Goal: Obtain resource: Download file/media

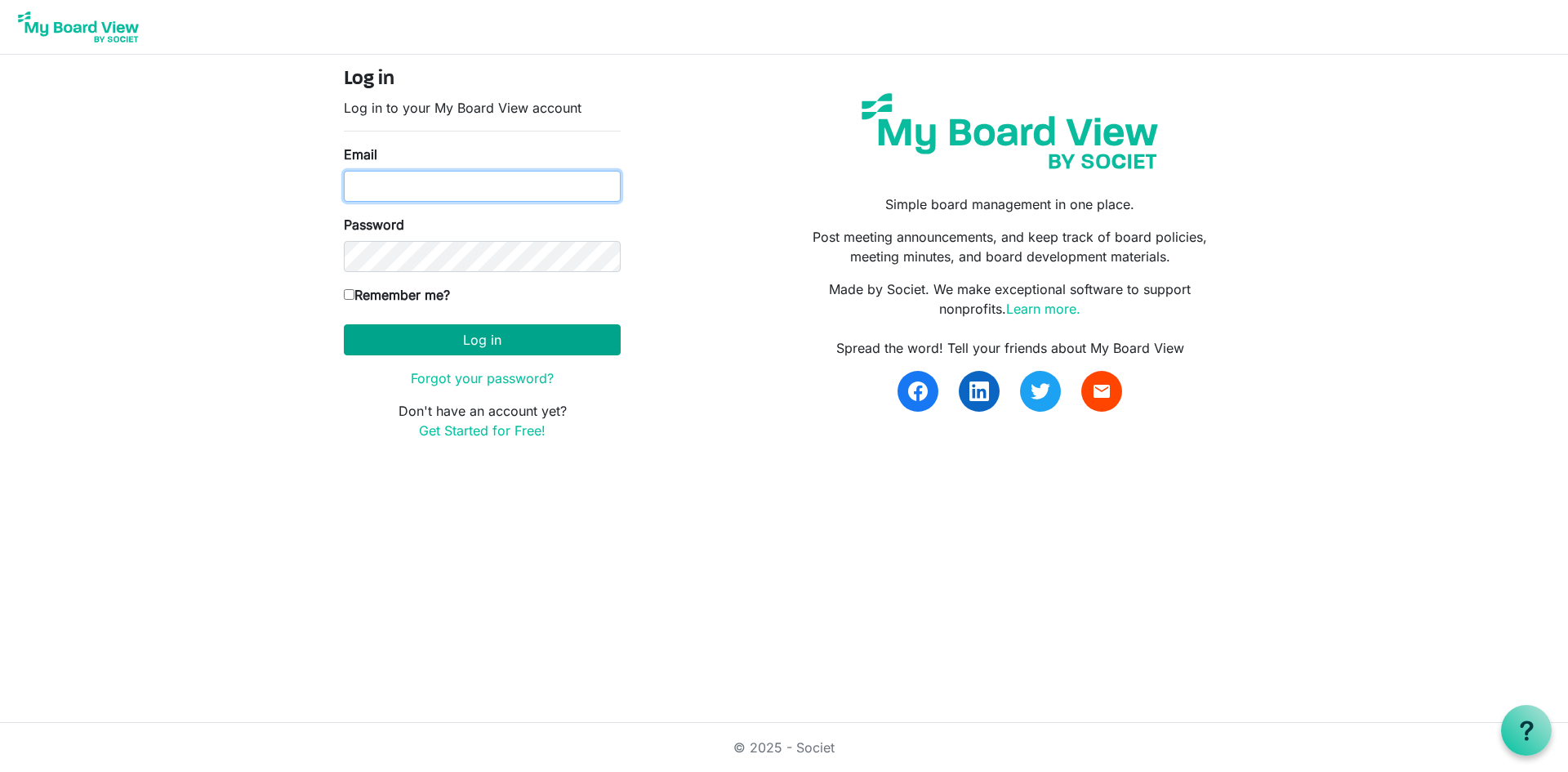
type input "carolinelawton@gmail.com"
click at [426, 343] on button "Log in" at bounding box center [482, 340] width 277 height 31
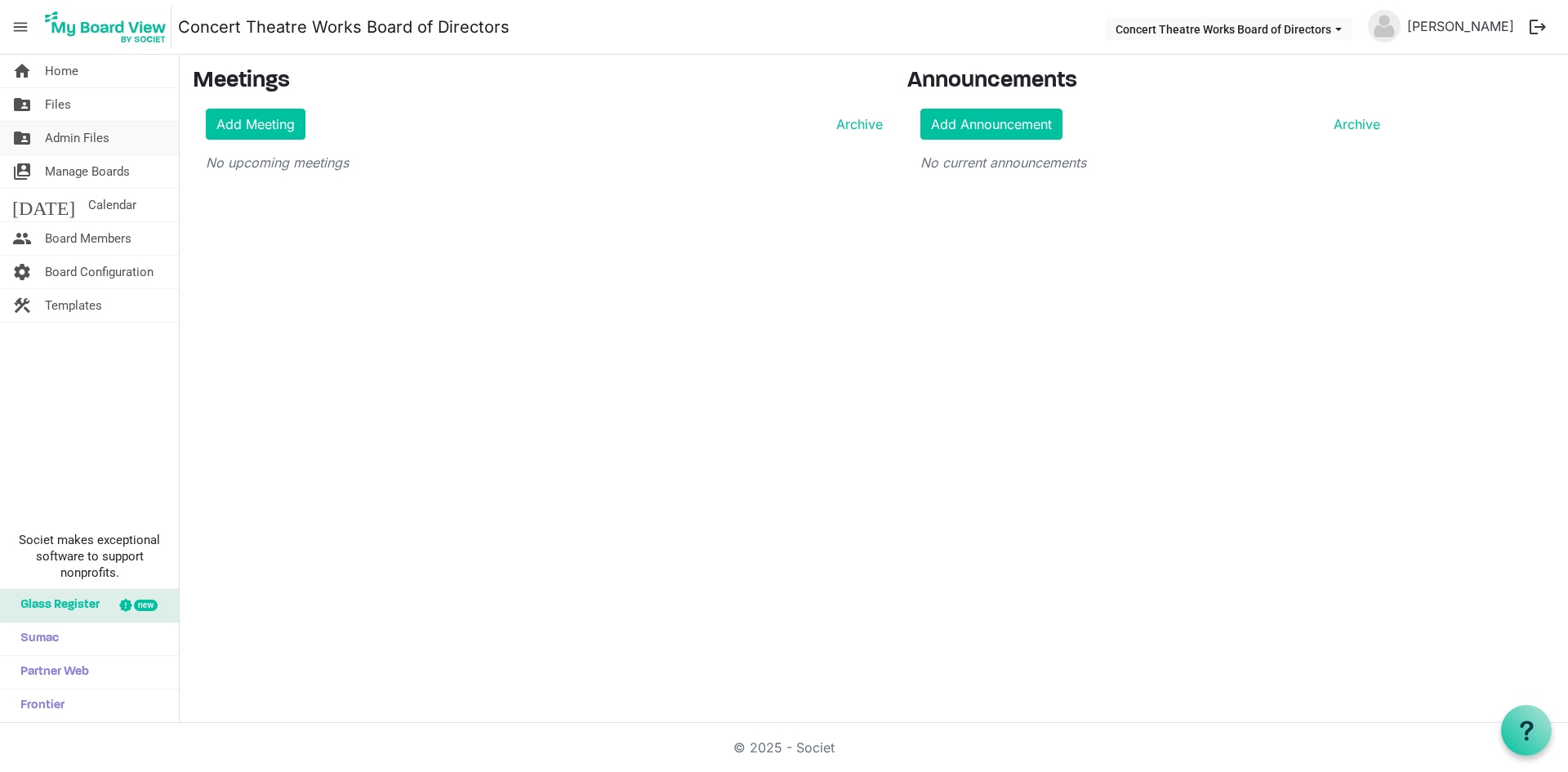
click at [54, 132] on span "Admin Files" at bounding box center [77, 138] width 65 height 32
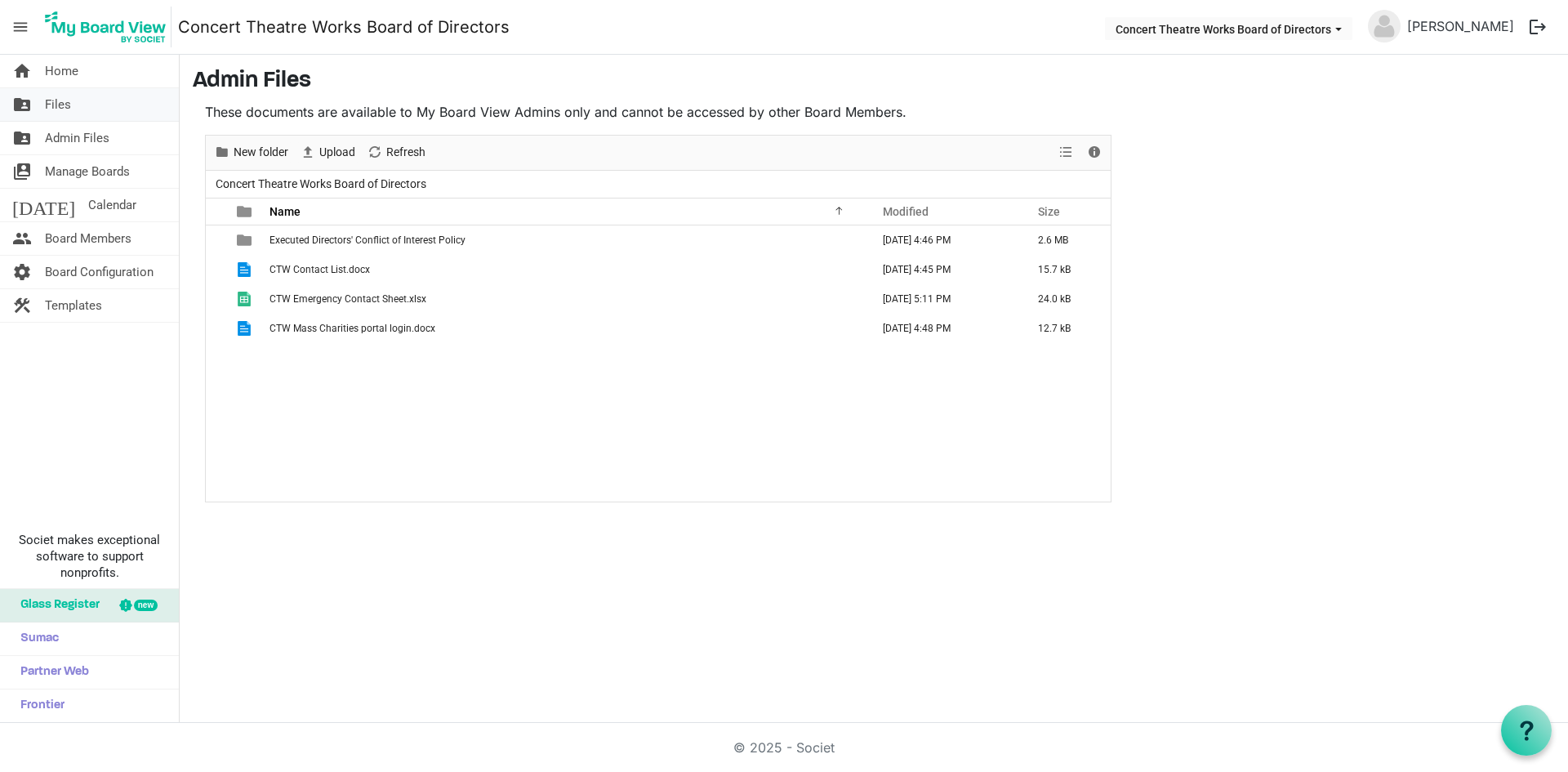
click at [56, 103] on span "Files" at bounding box center [58, 104] width 26 height 32
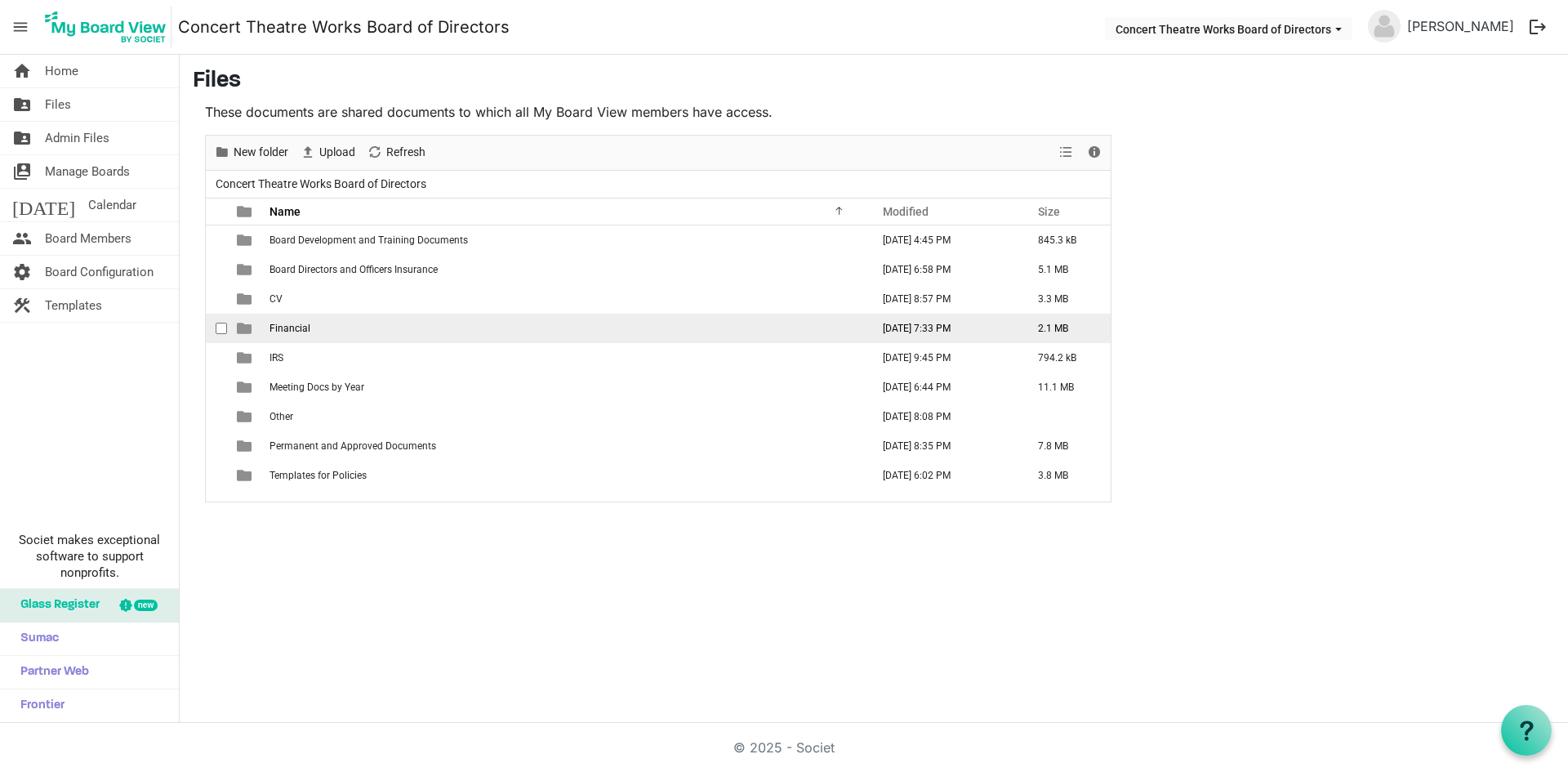
click at [306, 331] on span "Financial" at bounding box center [289, 328] width 41 height 11
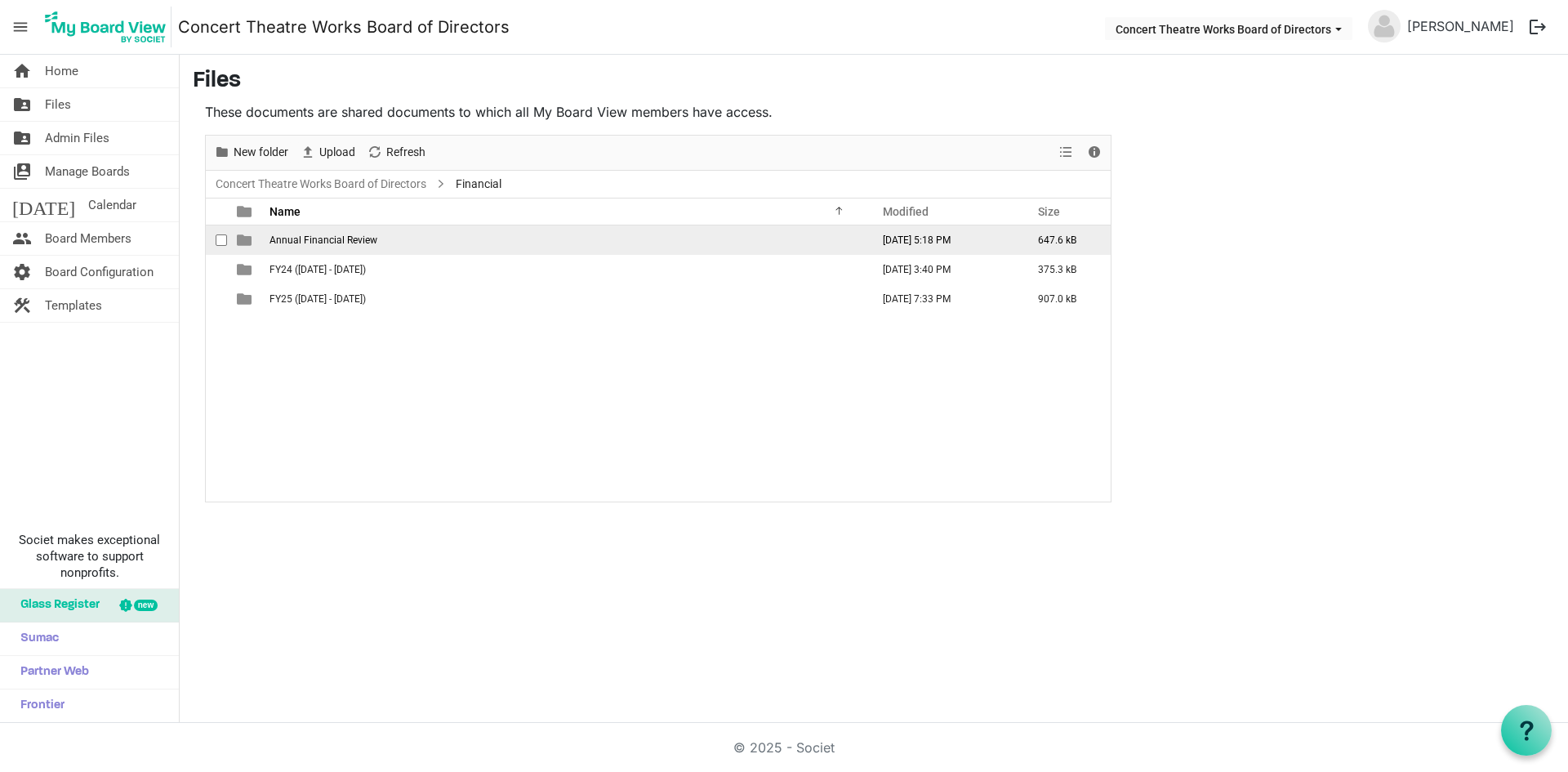
click at [322, 245] on span "Annual Financial Review" at bounding box center [323, 239] width 108 height 11
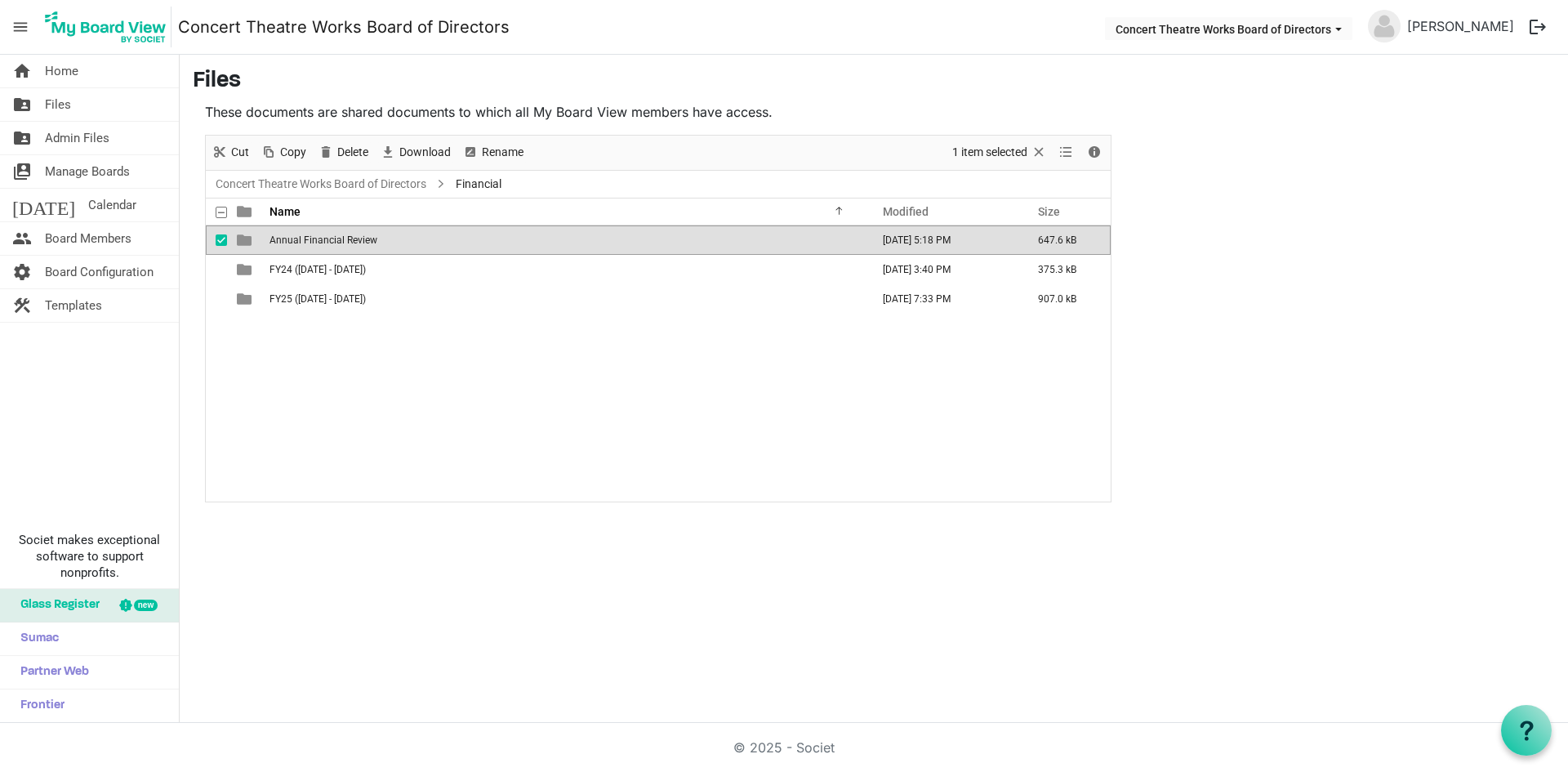
click at [322, 245] on span "Annual Financial Review" at bounding box center [323, 239] width 108 height 11
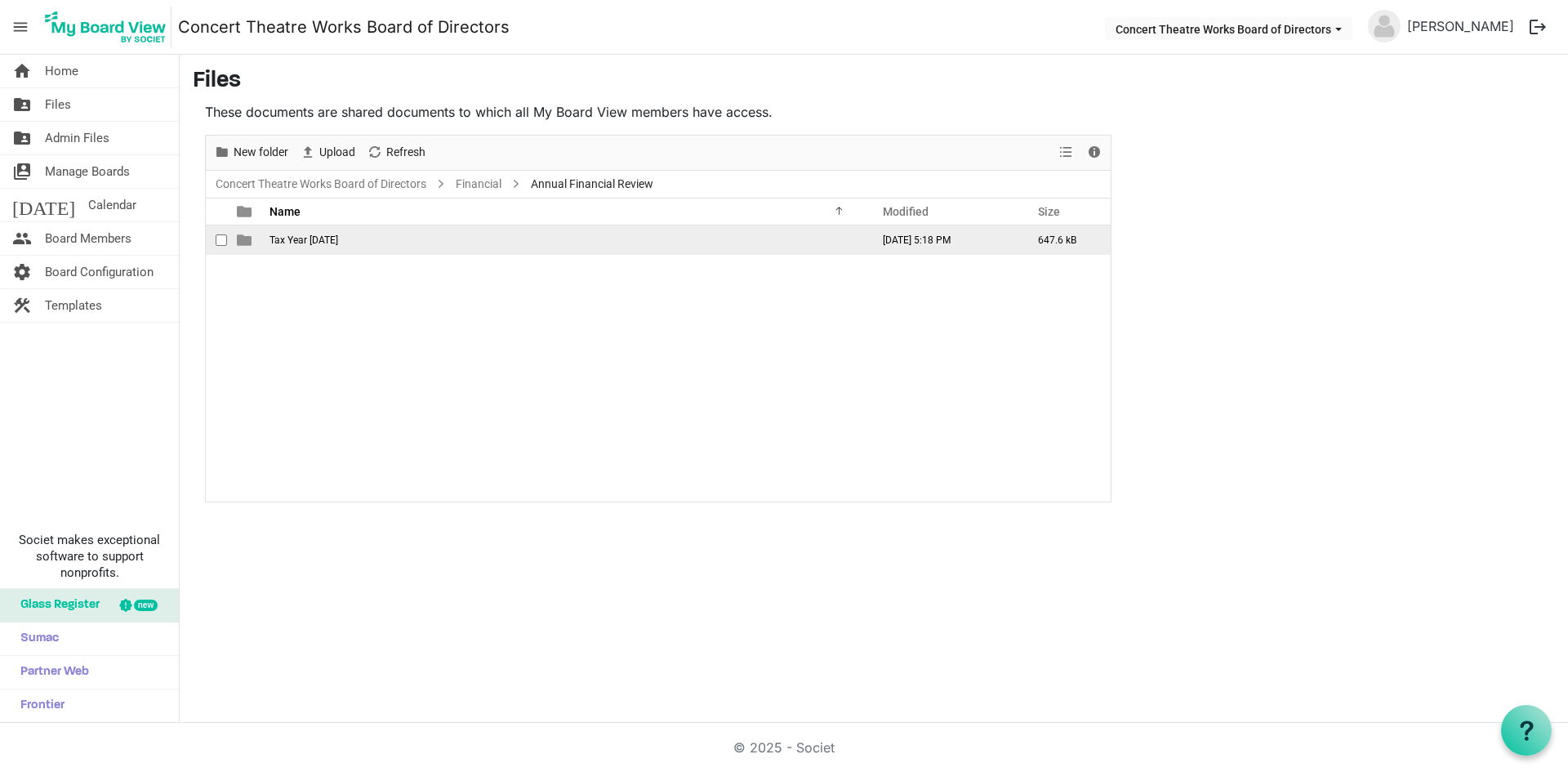
click at [318, 242] on span "Tax Year 2023" at bounding box center [303, 239] width 69 height 11
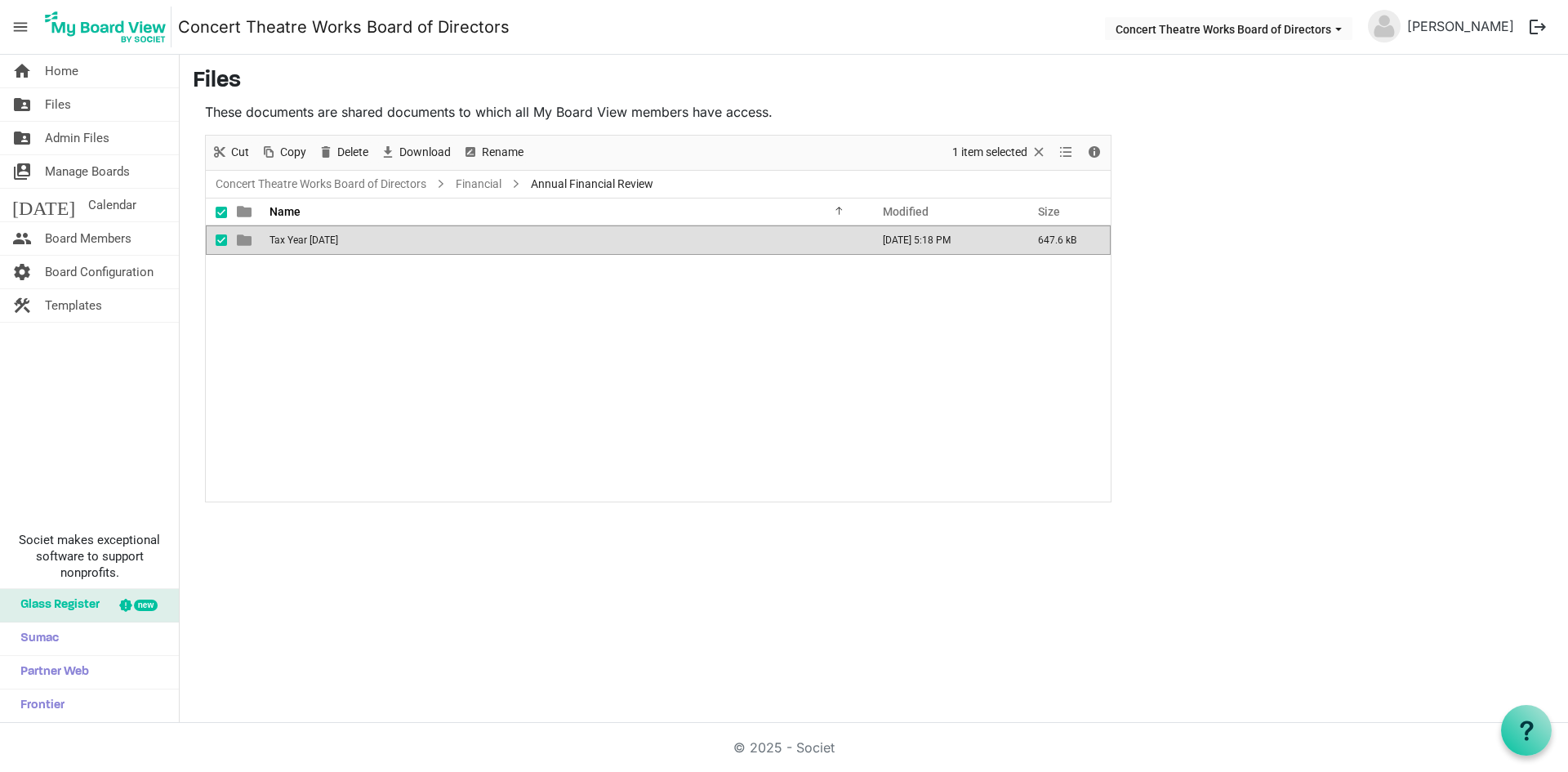
click at [318, 242] on span "Tax Year 2023" at bounding box center [303, 239] width 69 height 11
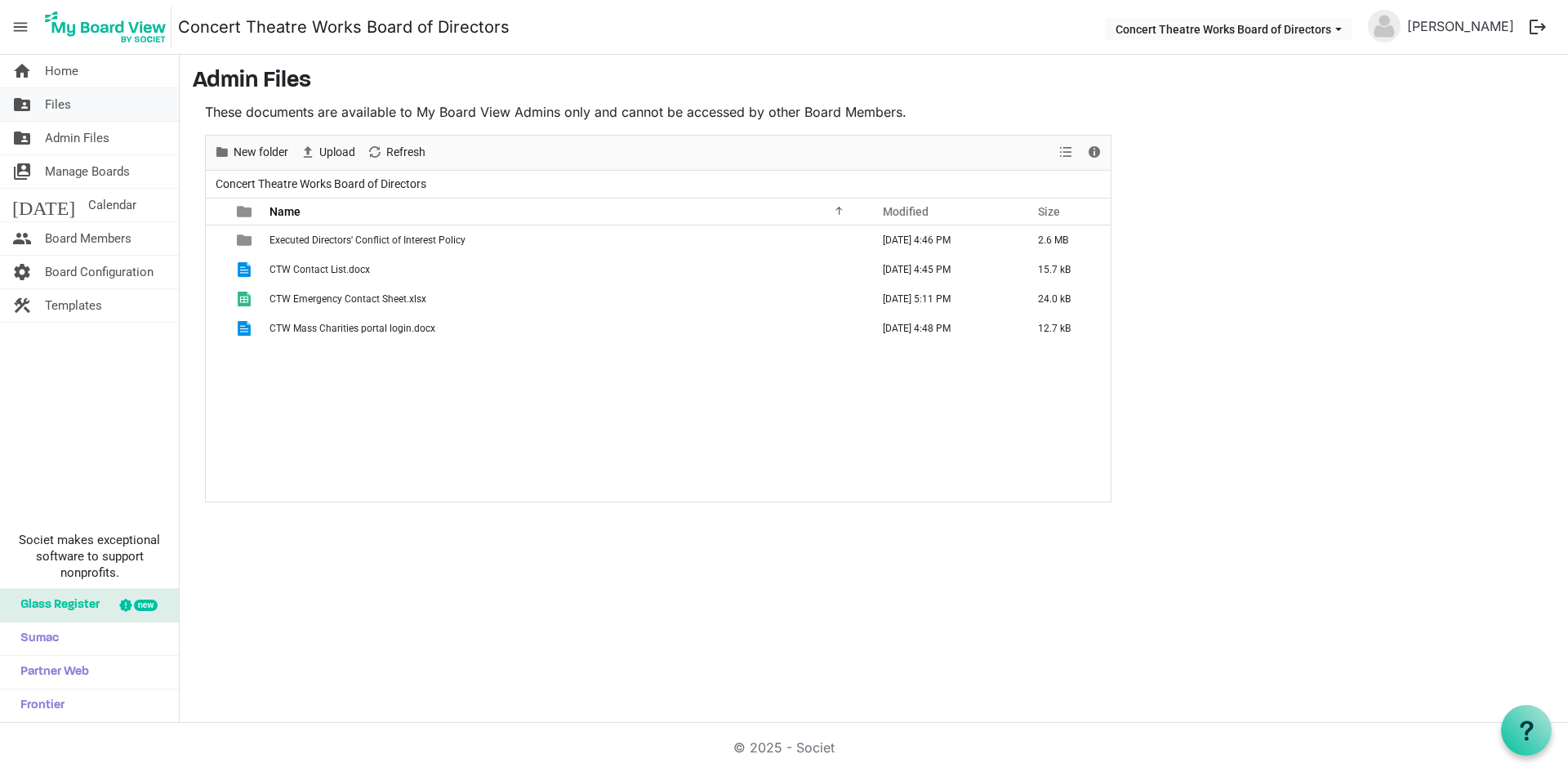
click at [65, 110] on span "Files" at bounding box center [58, 104] width 26 height 32
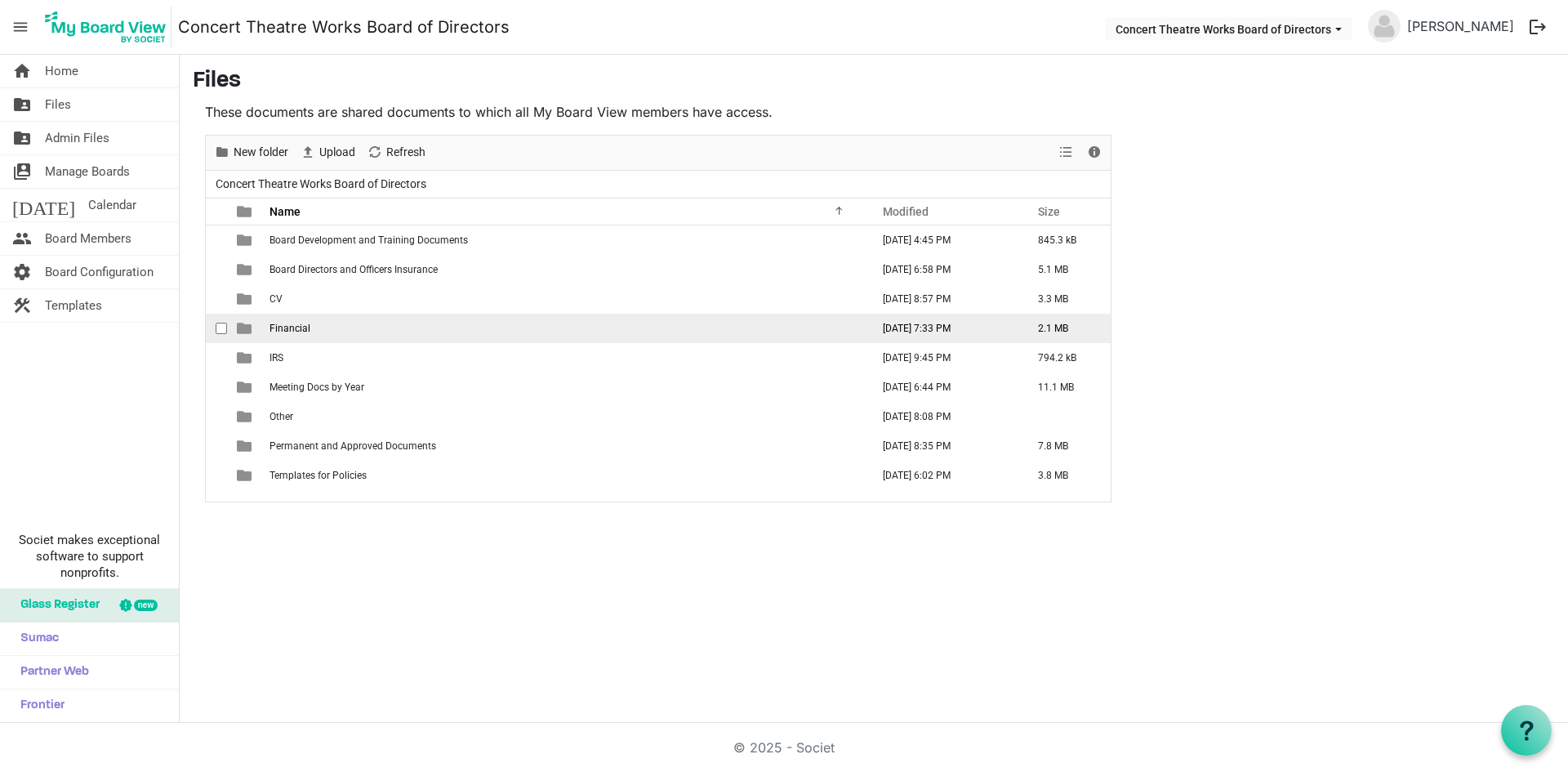
click at [292, 326] on span "Financial" at bounding box center [289, 328] width 41 height 11
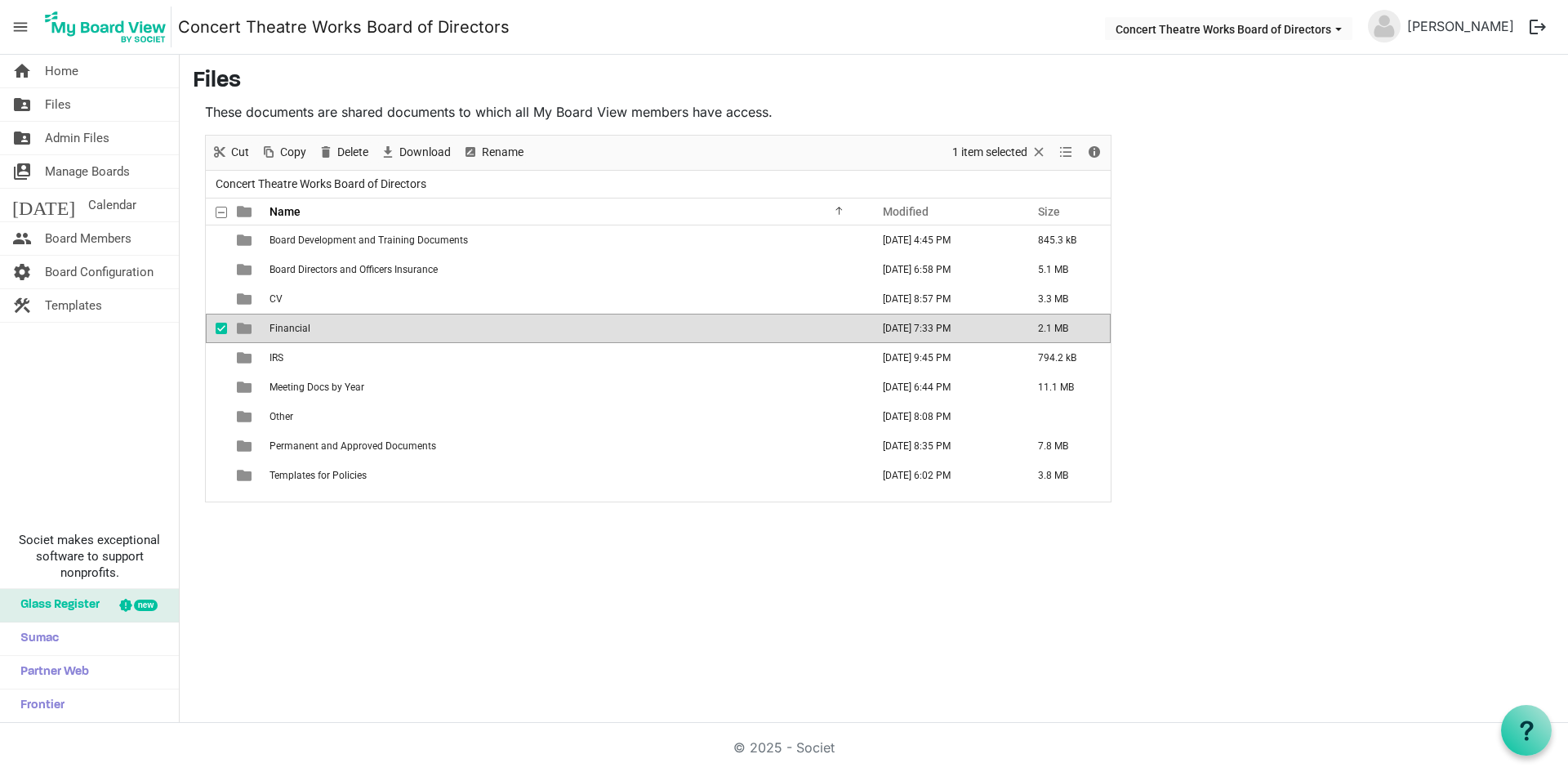
click at [292, 326] on span "Financial" at bounding box center [289, 328] width 41 height 11
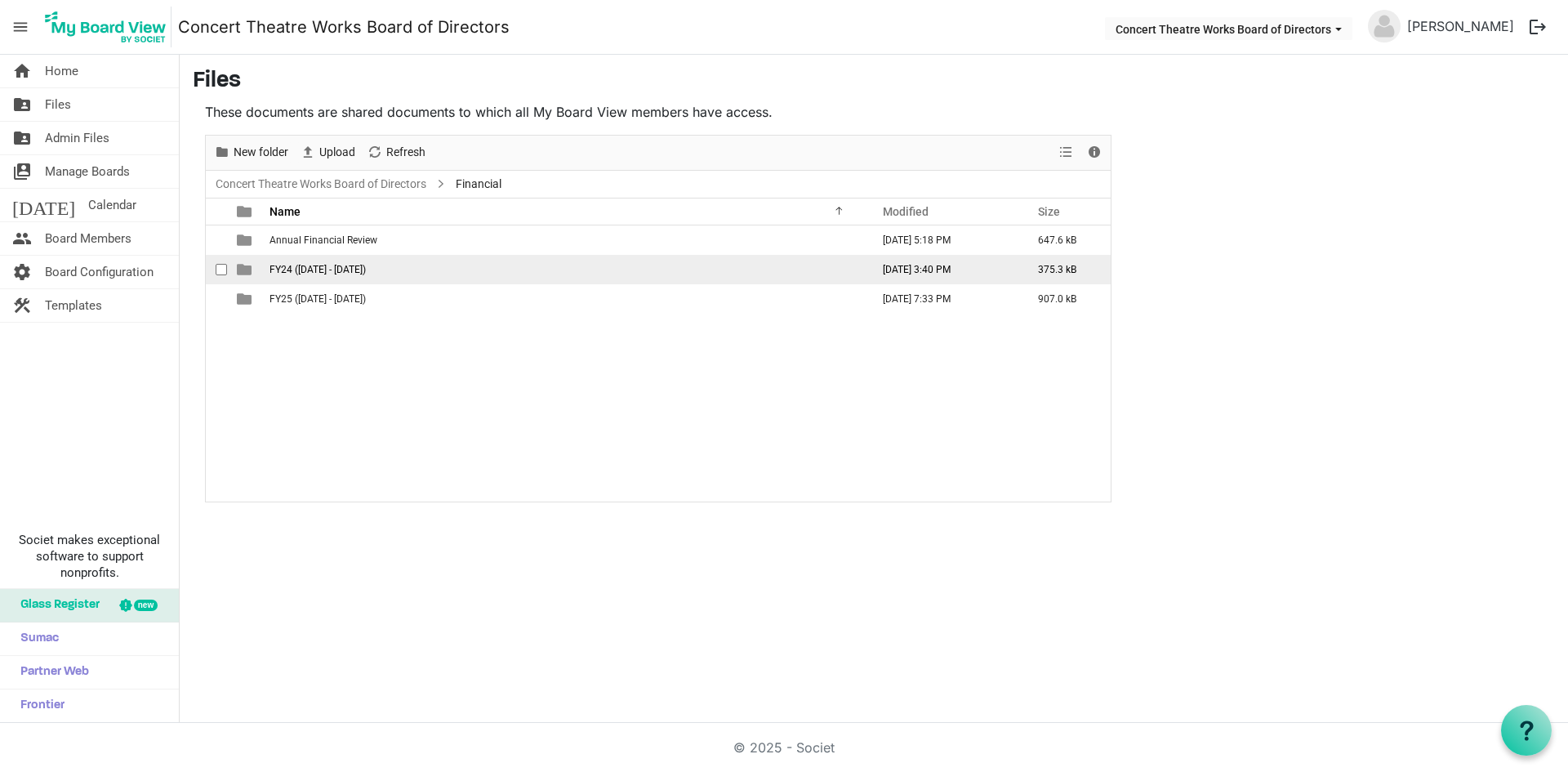
click at [221, 269] on span "checkbox" at bounding box center [221, 269] width 11 height 11
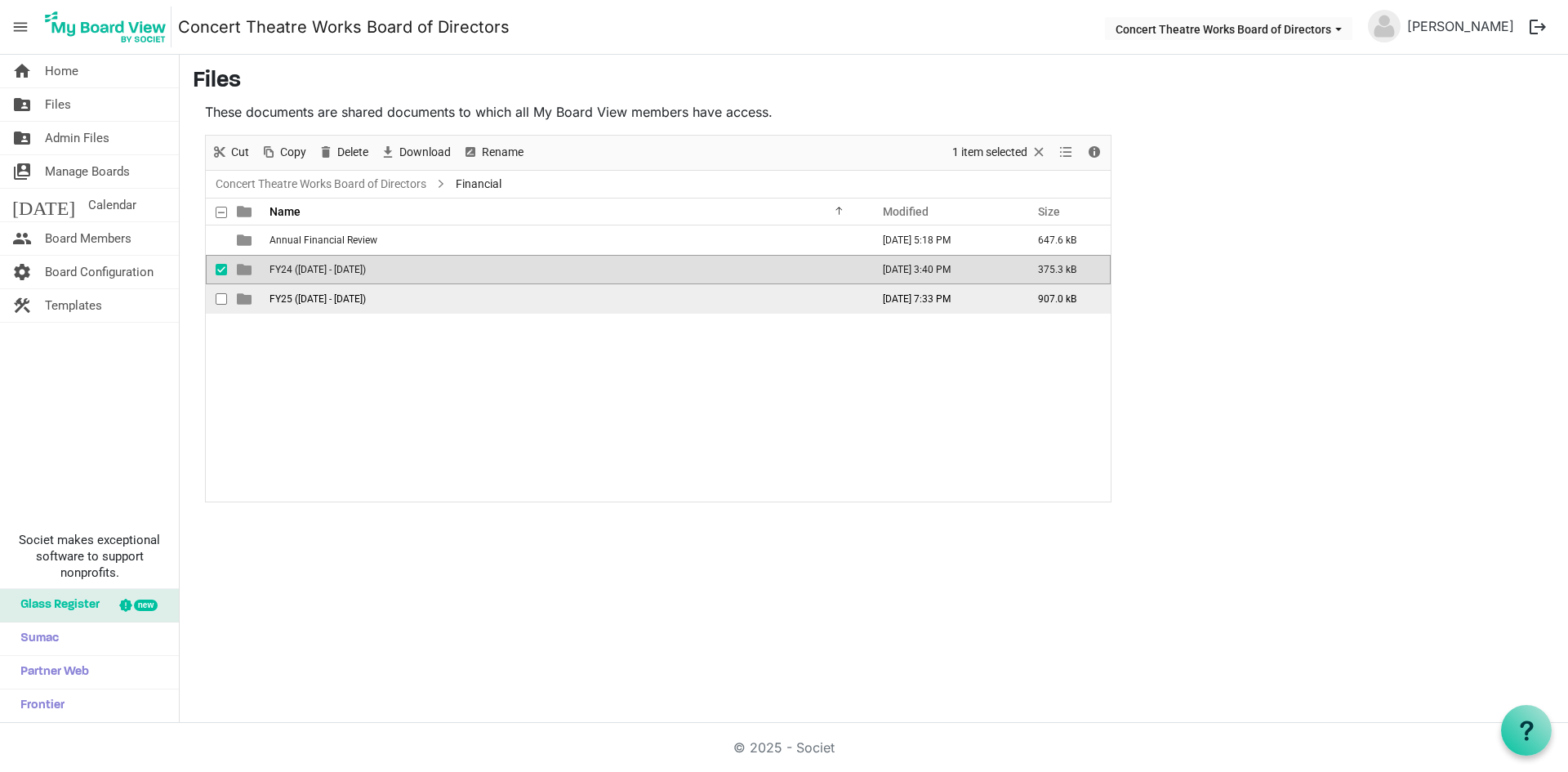
click at [221, 296] on span "checkbox" at bounding box center [221, 298] width 11 height 11
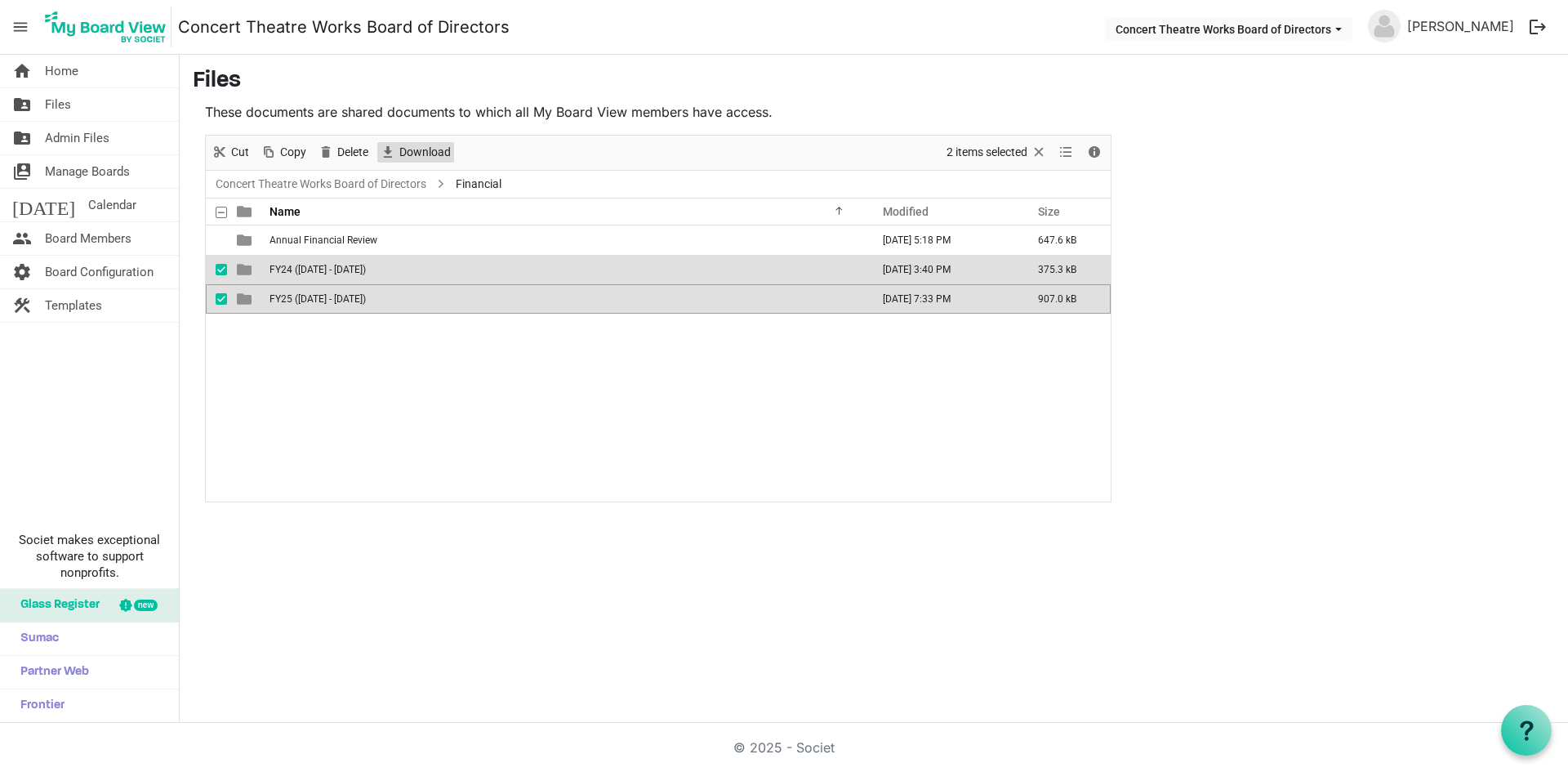
click at [413, 152] on span "Download" at bounding box center [424, 152] width 54 height 20
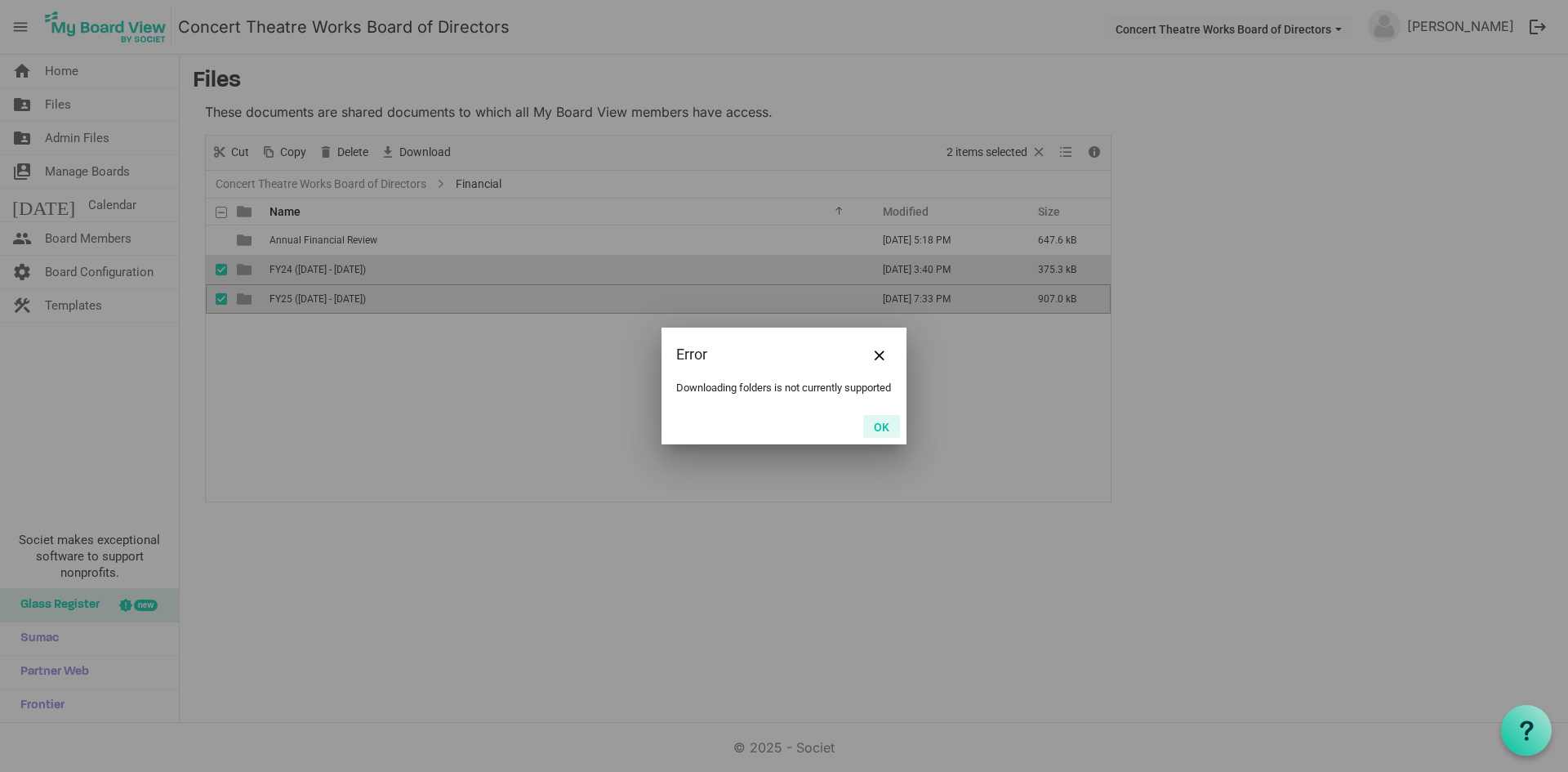
click at [876, 438] on button "OK" at bounding box center [881, 426] width 37 height 23
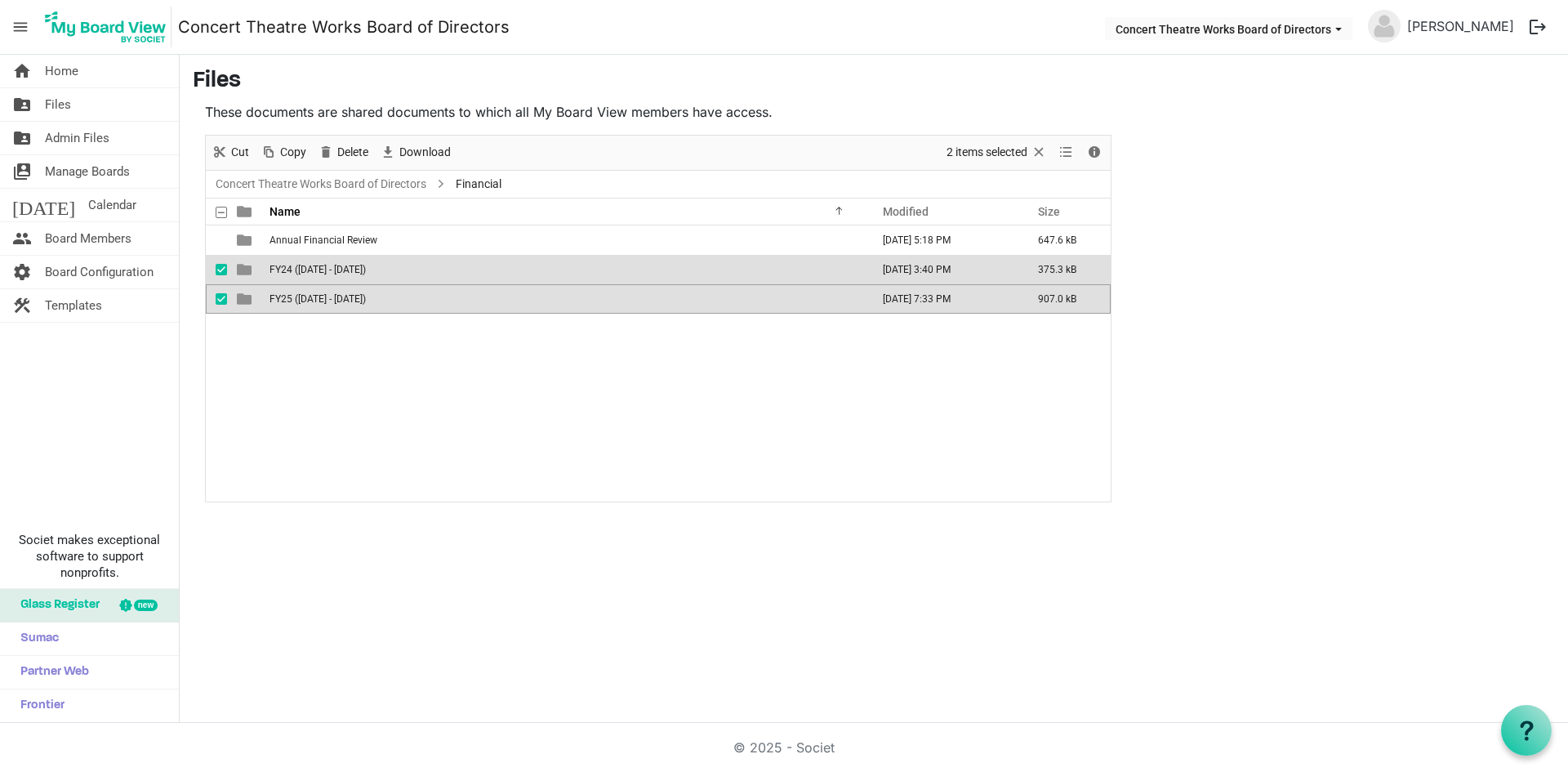
click at [323, 275] on td "FY24 (1-Sept, 2023 - 31-Aug, 2024)" at bounding box center [565, 269] width 601 height 30
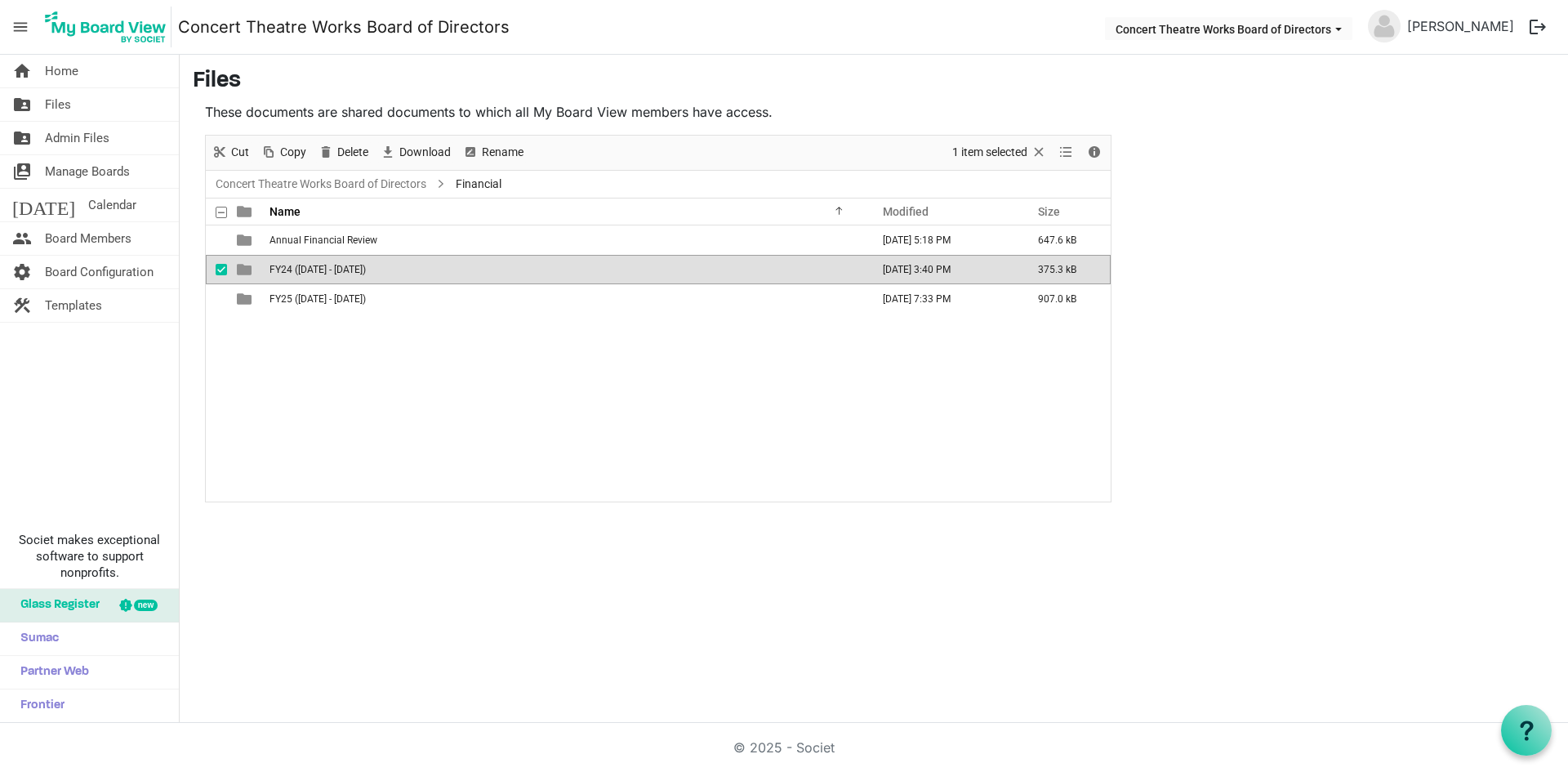
click at [323, 275] on td "FY24 (1-Sept, 2023 - 31-Aug, 2024)" at bounding box center [565, 269] width 601 height 30
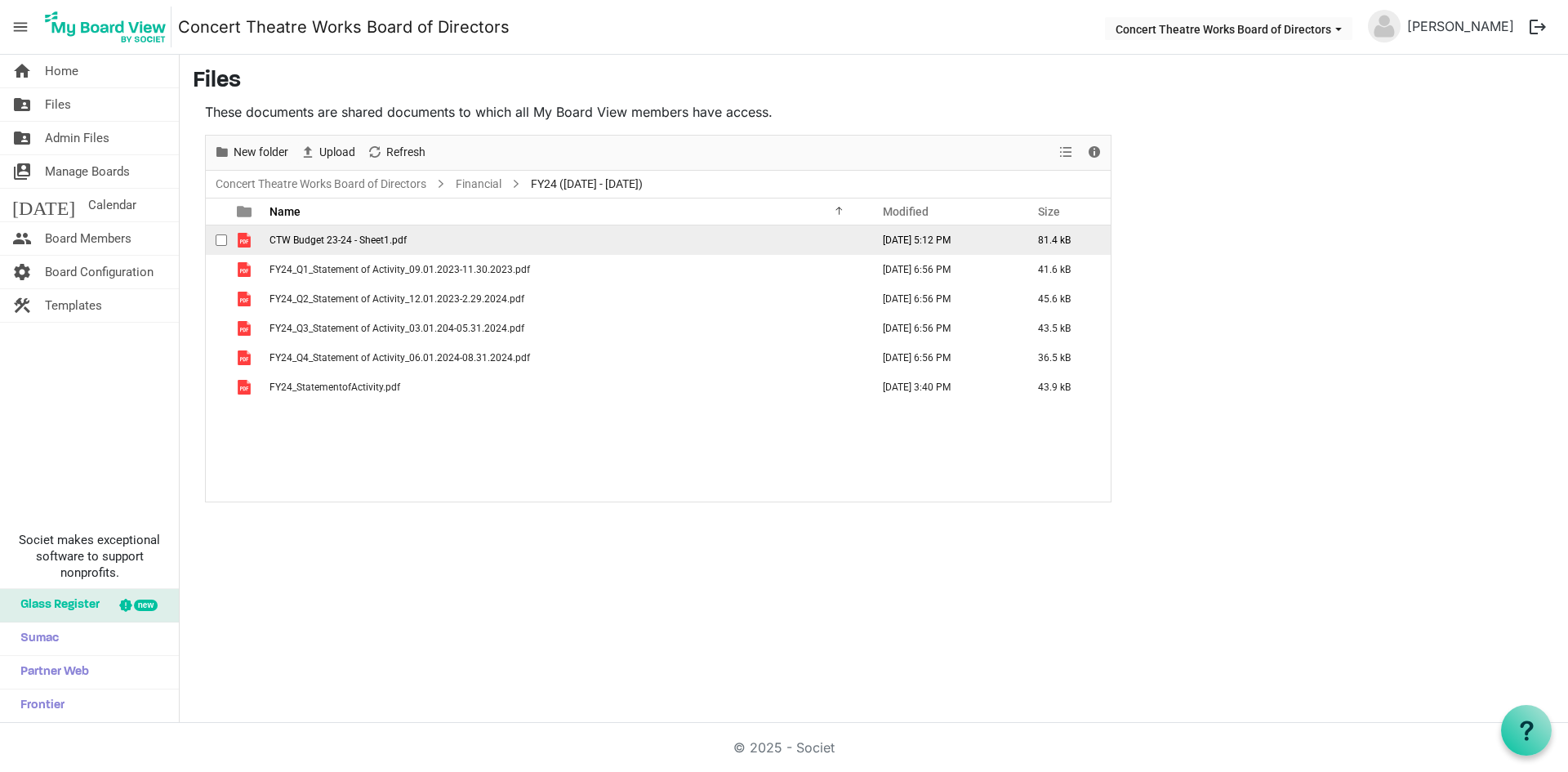
click at [341, 240] on span "CTW Budget 23-24 - Sheet1.pdf" at bounding box center [338, 239] width 138 height 11
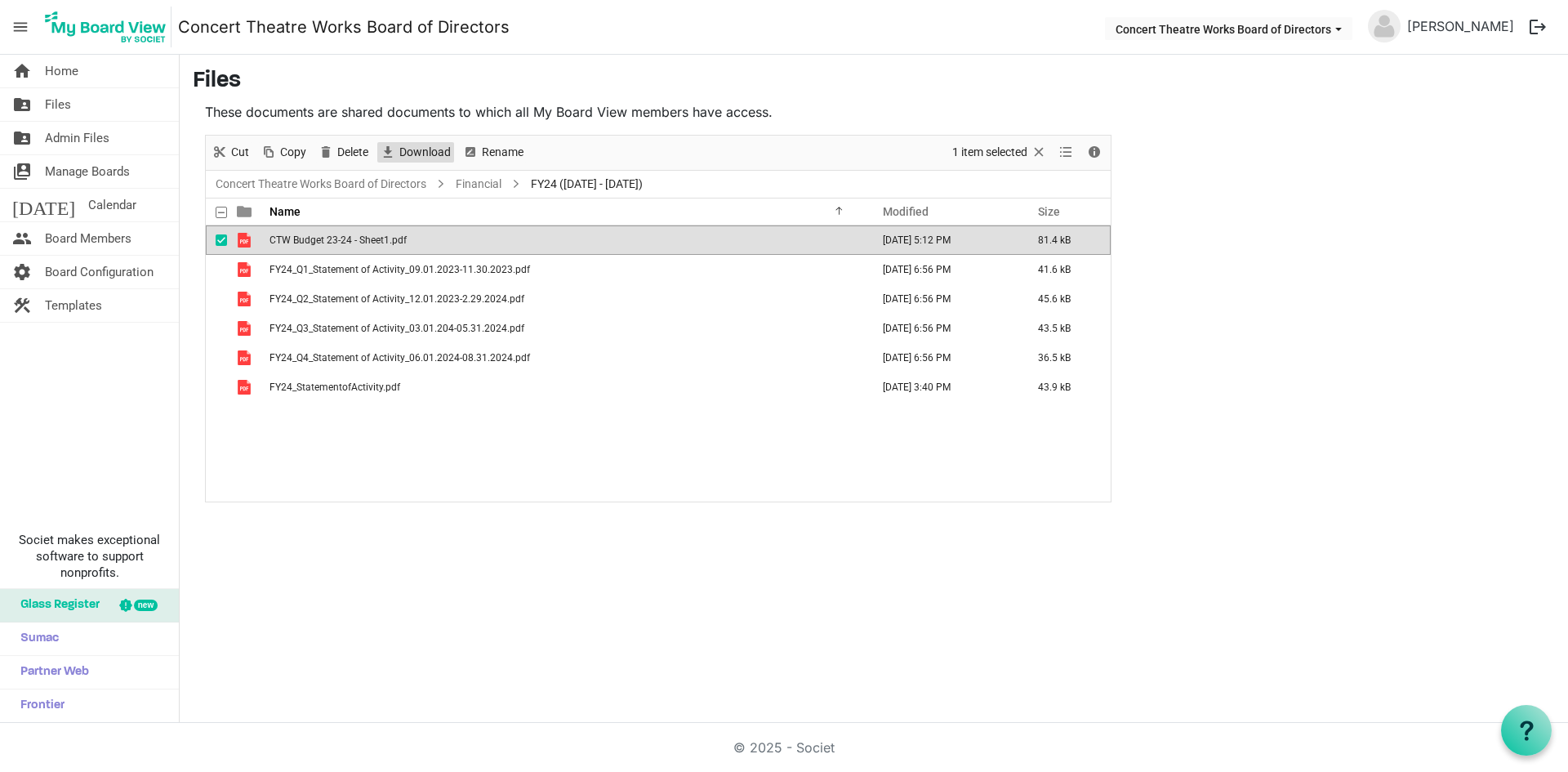
click at [430, 150] on span "Download" at bounding box center [424, 152] width 54 height 20
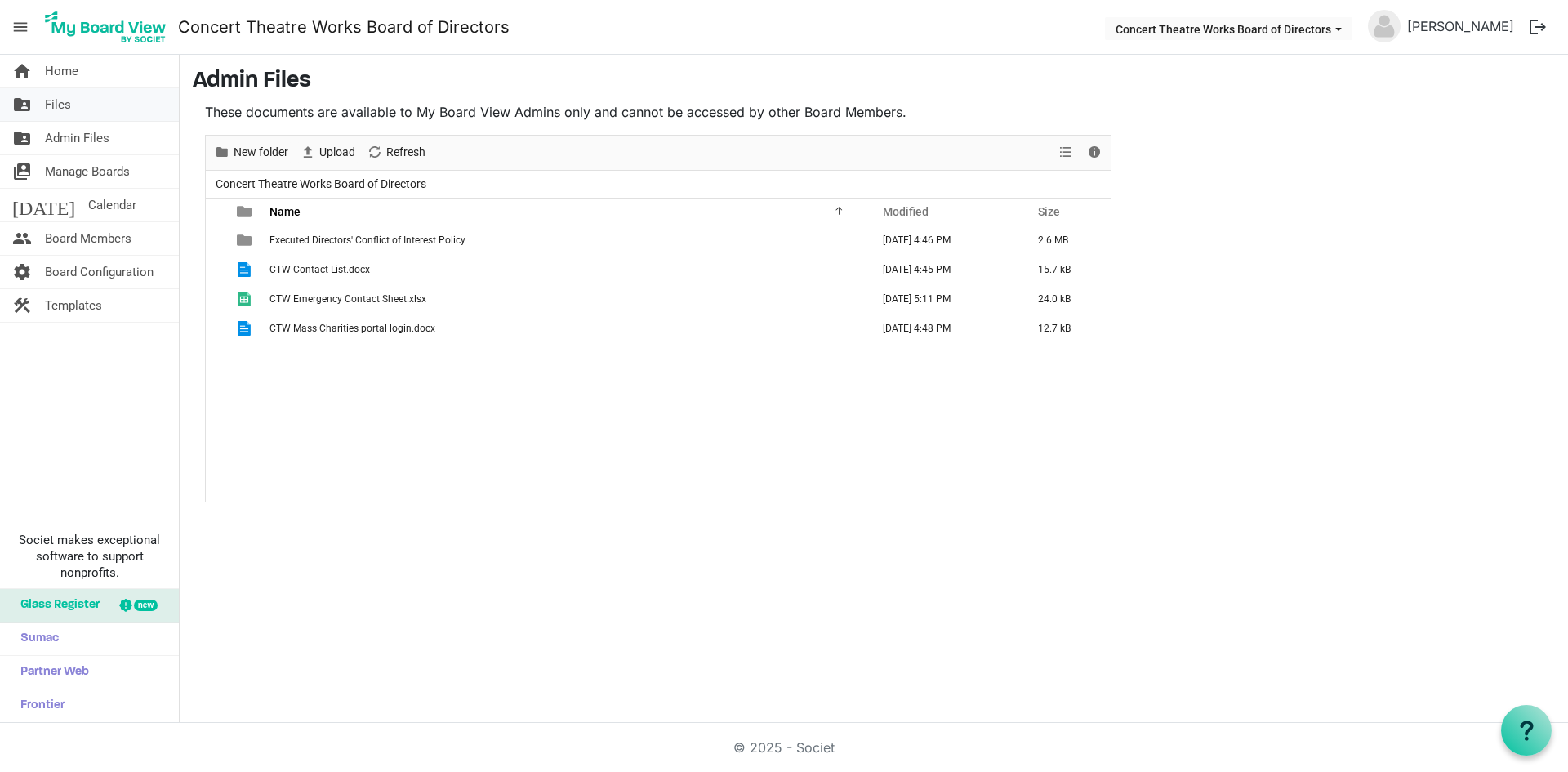
click at [51, 96] on span "Files" at bounding box center [58, 104] width 26 height 32
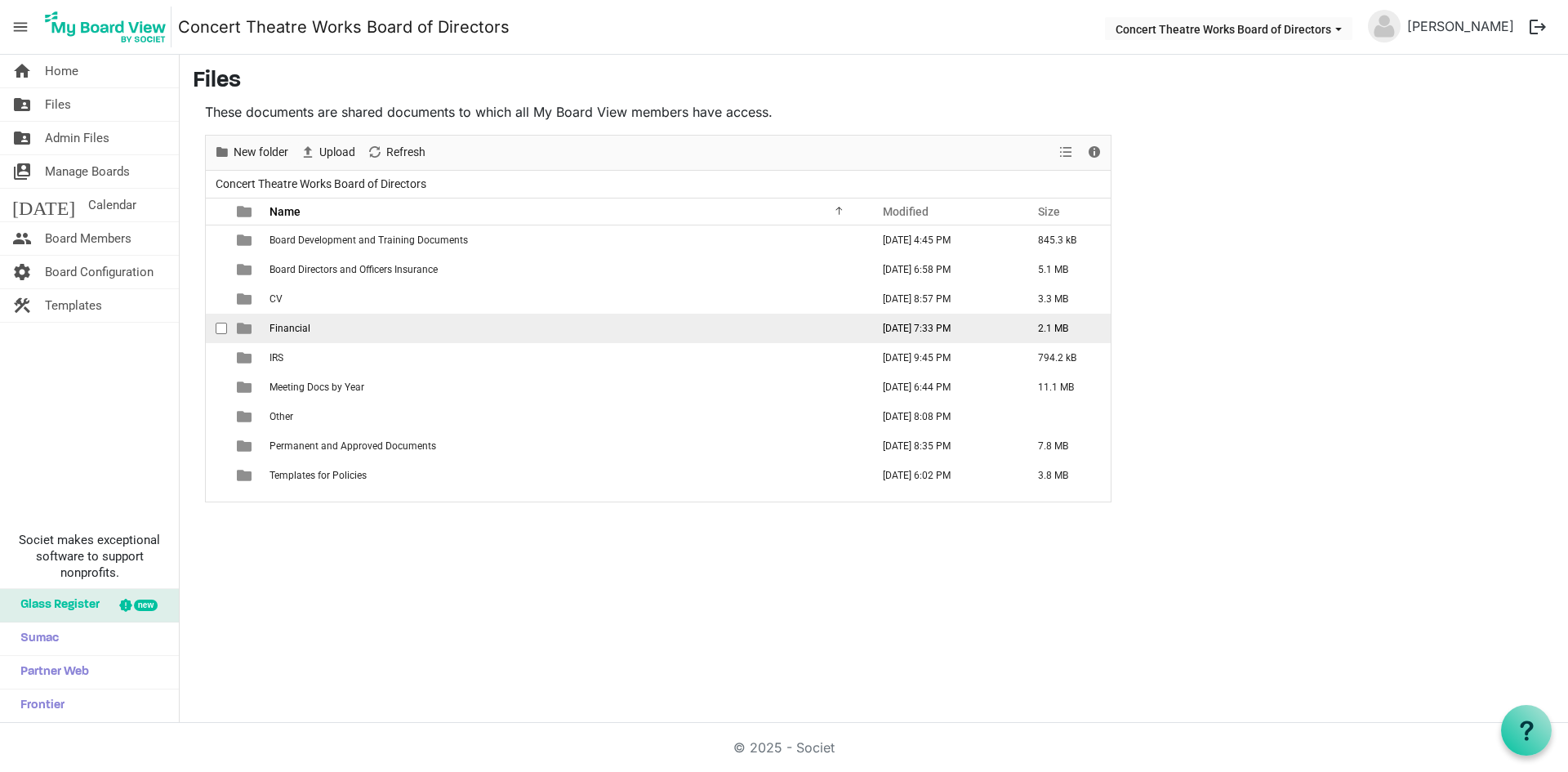
click at [295, 332] on span "Financial" at bounding box center [289, 328] width 41 height 11
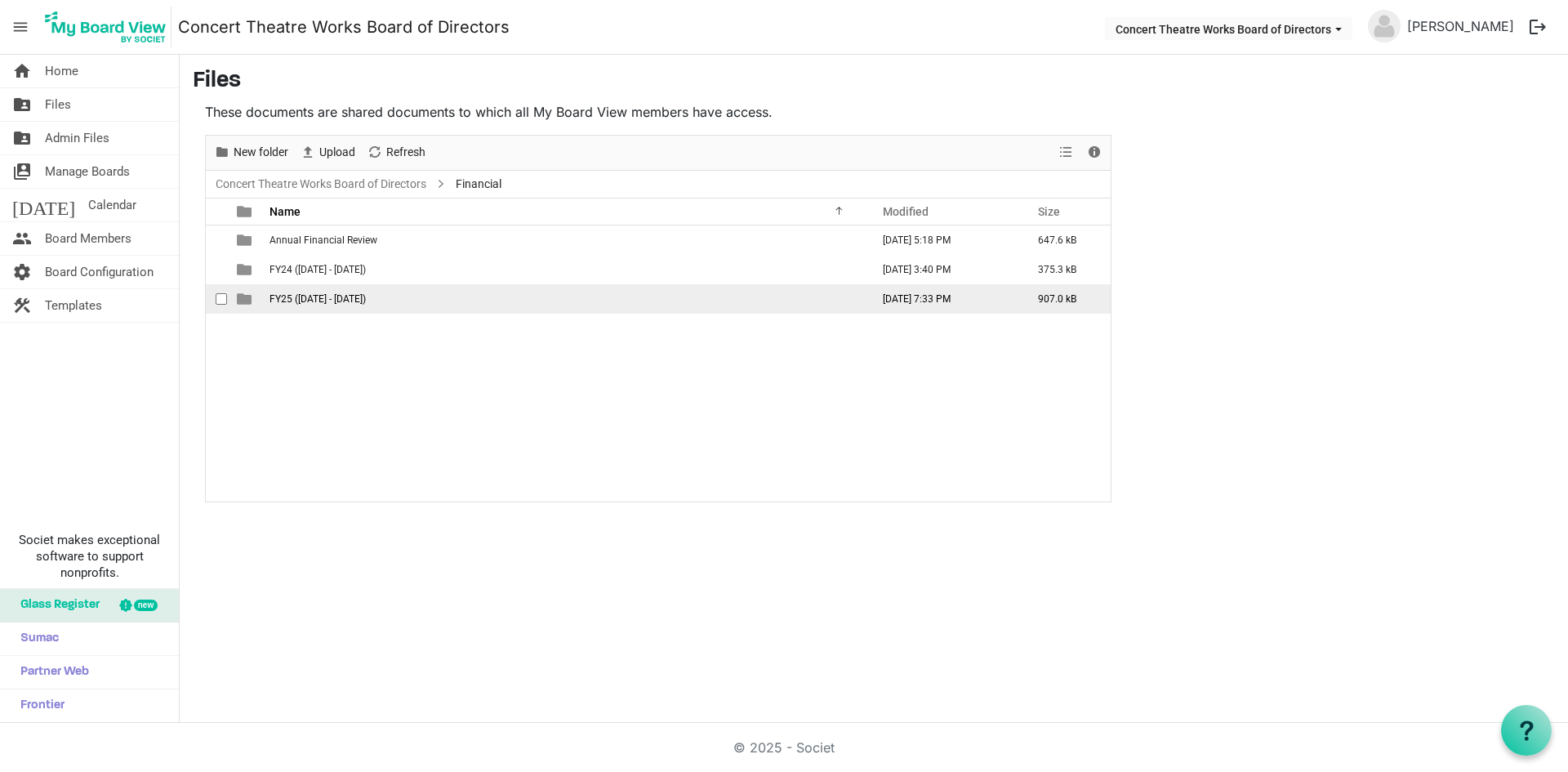
click at [301, 299] on span "FY25 ([DATE] - [DATE])" at bounding box center [317, 298] width 96 height 11
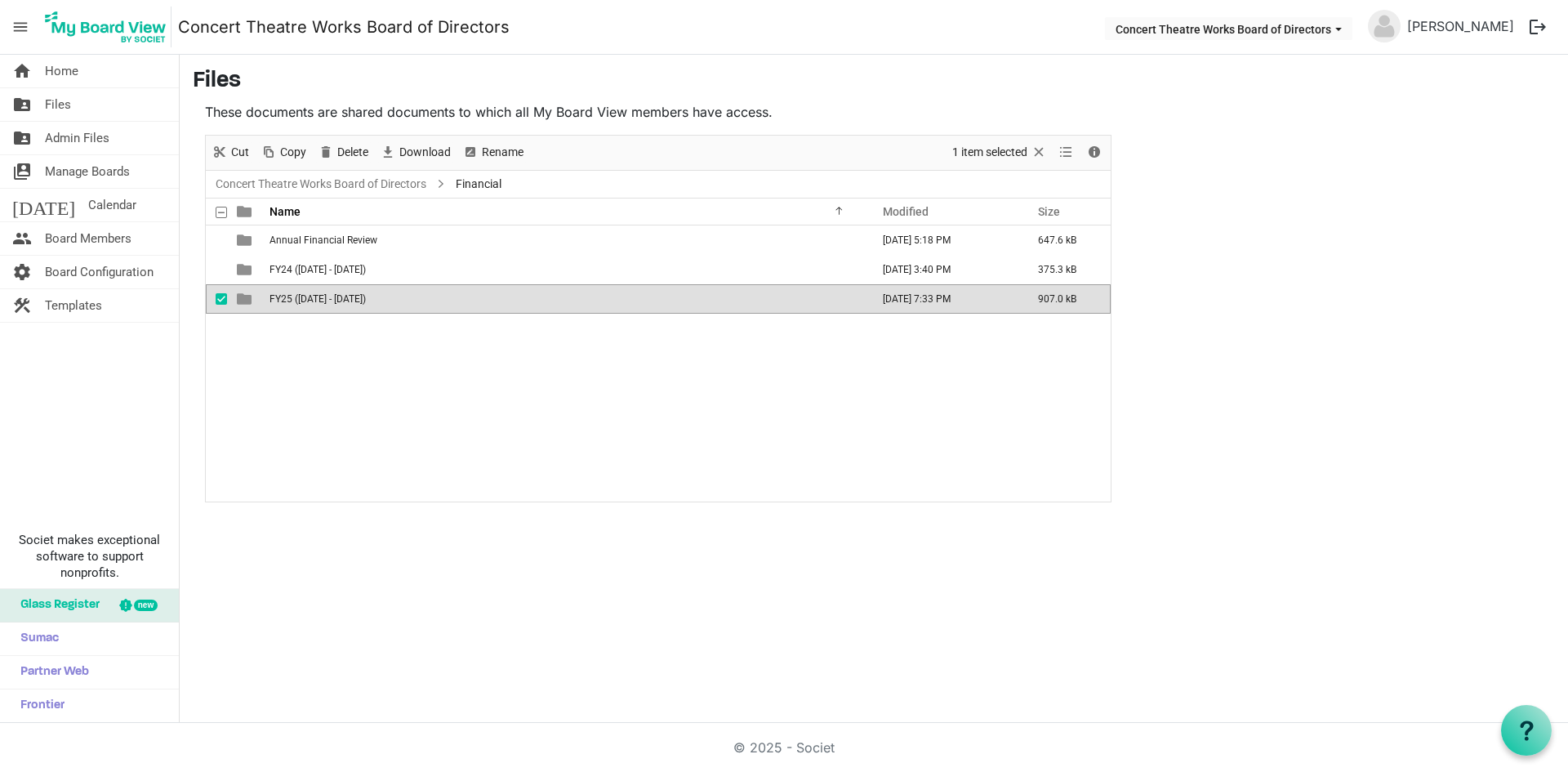
click at [301, 299] on span "FY25 ([DATE] - [DATE])" at bounding box center [317, 298] width 96 height 11
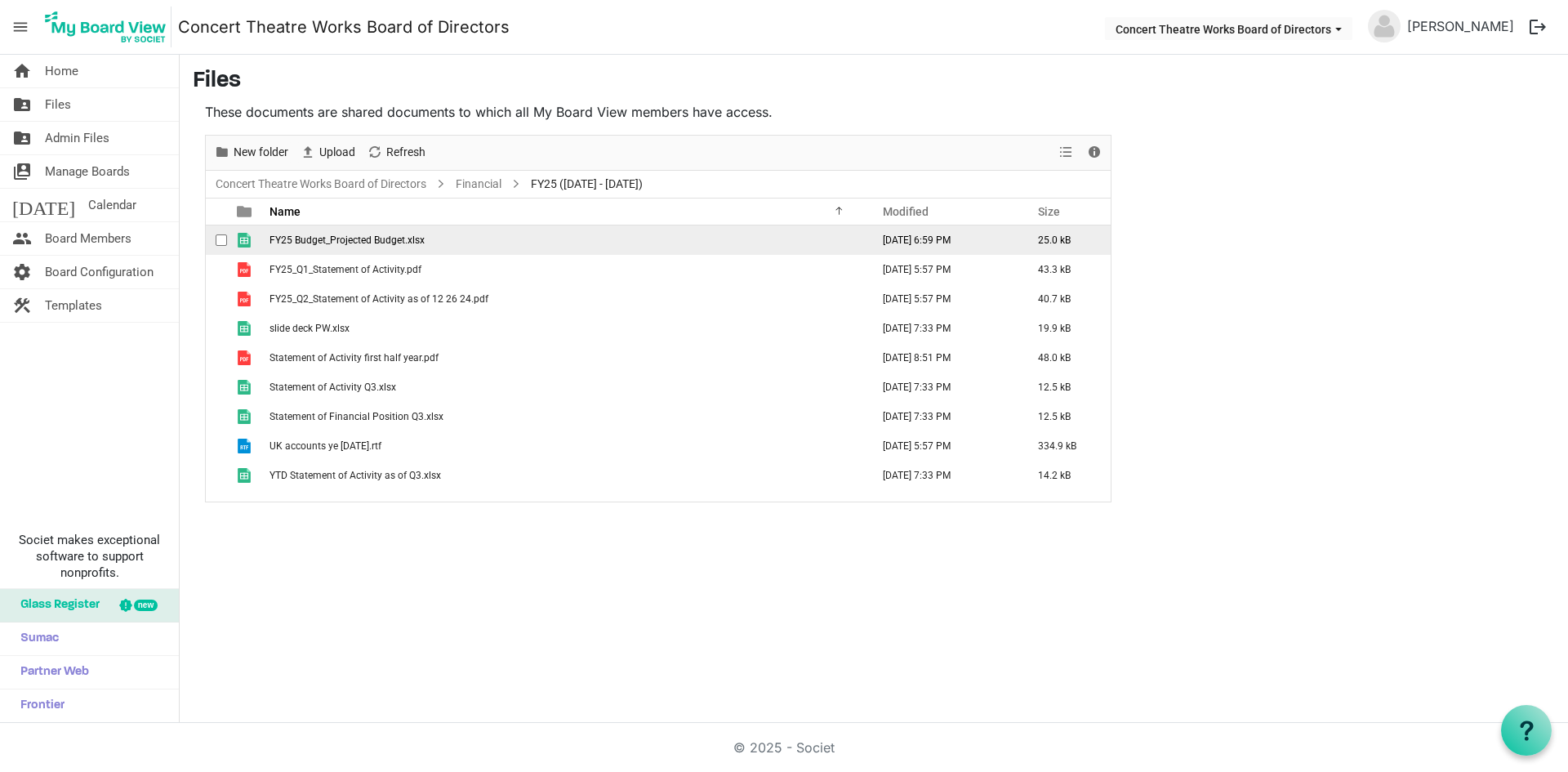
click at [317, 235] on span "FY25 Budget_Projected Budget.xlsx" at bounding box center [346, 239] width 155 height 11
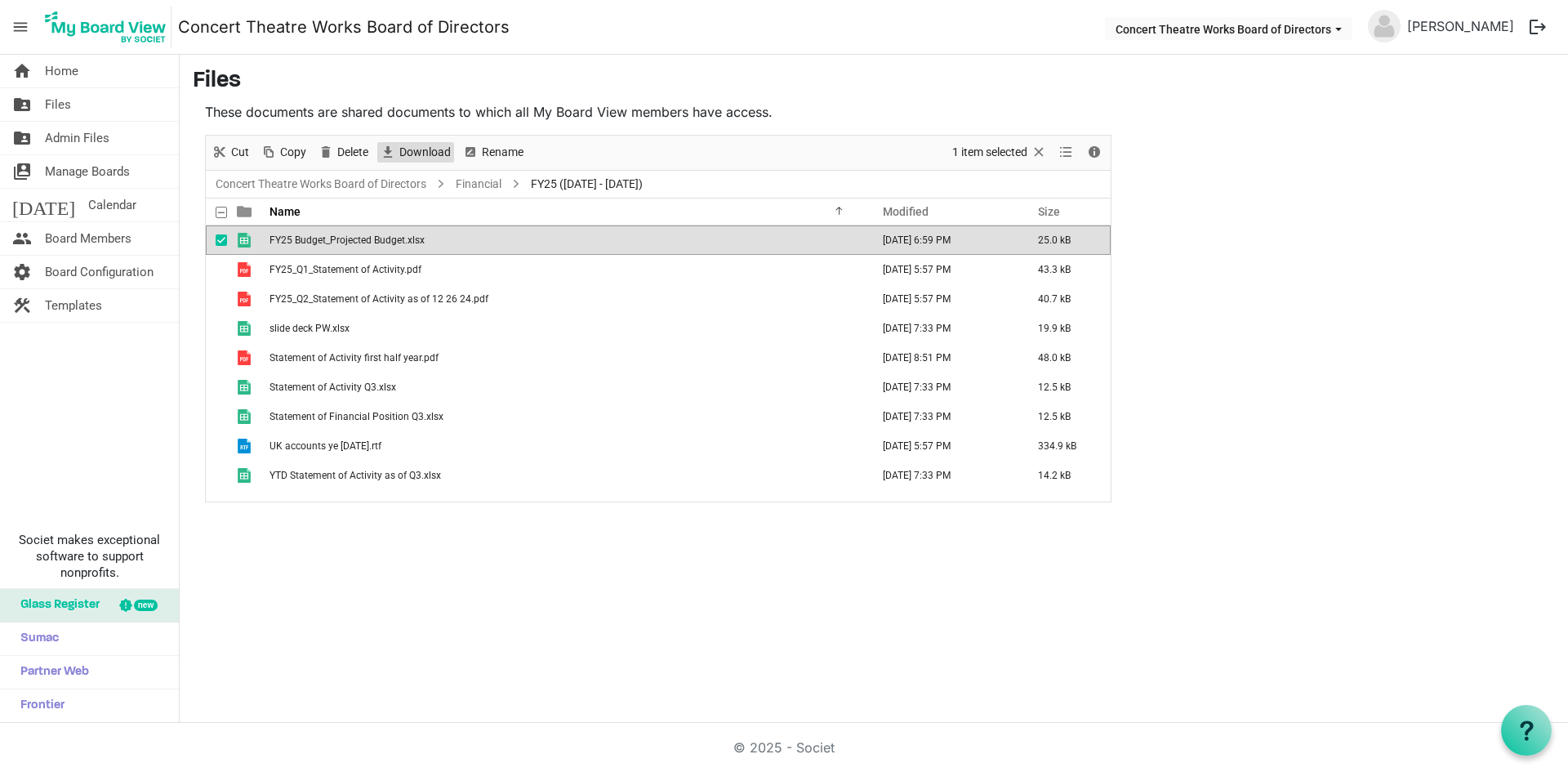
click at [424, 161] on span "Download" at bounding box center [424, 152] width 54 height 20
click at [65, 107] on span "Files" at bounding box center [58, 104] width 26 height 32
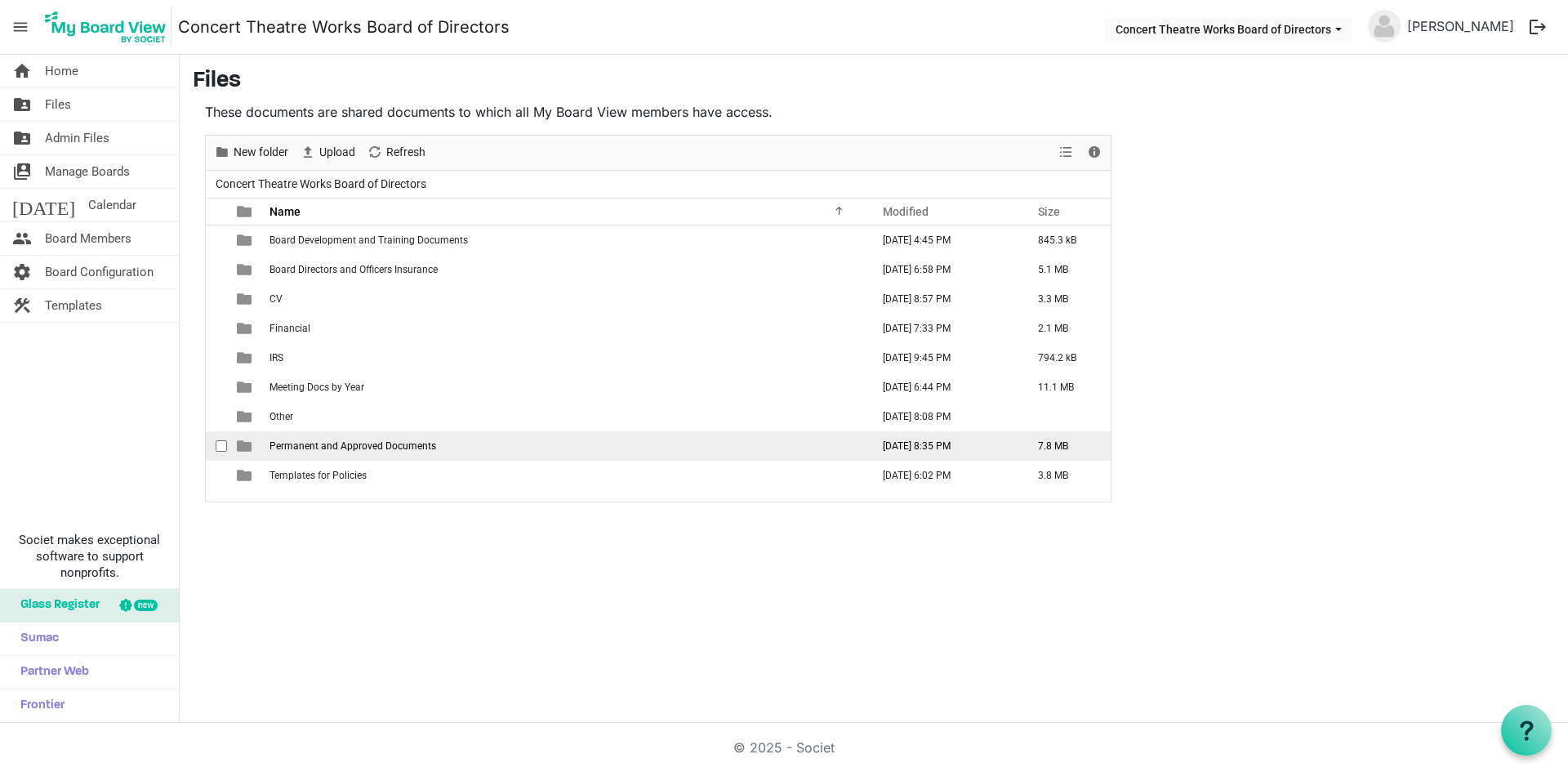
click at [346, 453] on td "Permanent and Approved Documents" at bounding box center [565, 446] width 601 height 30
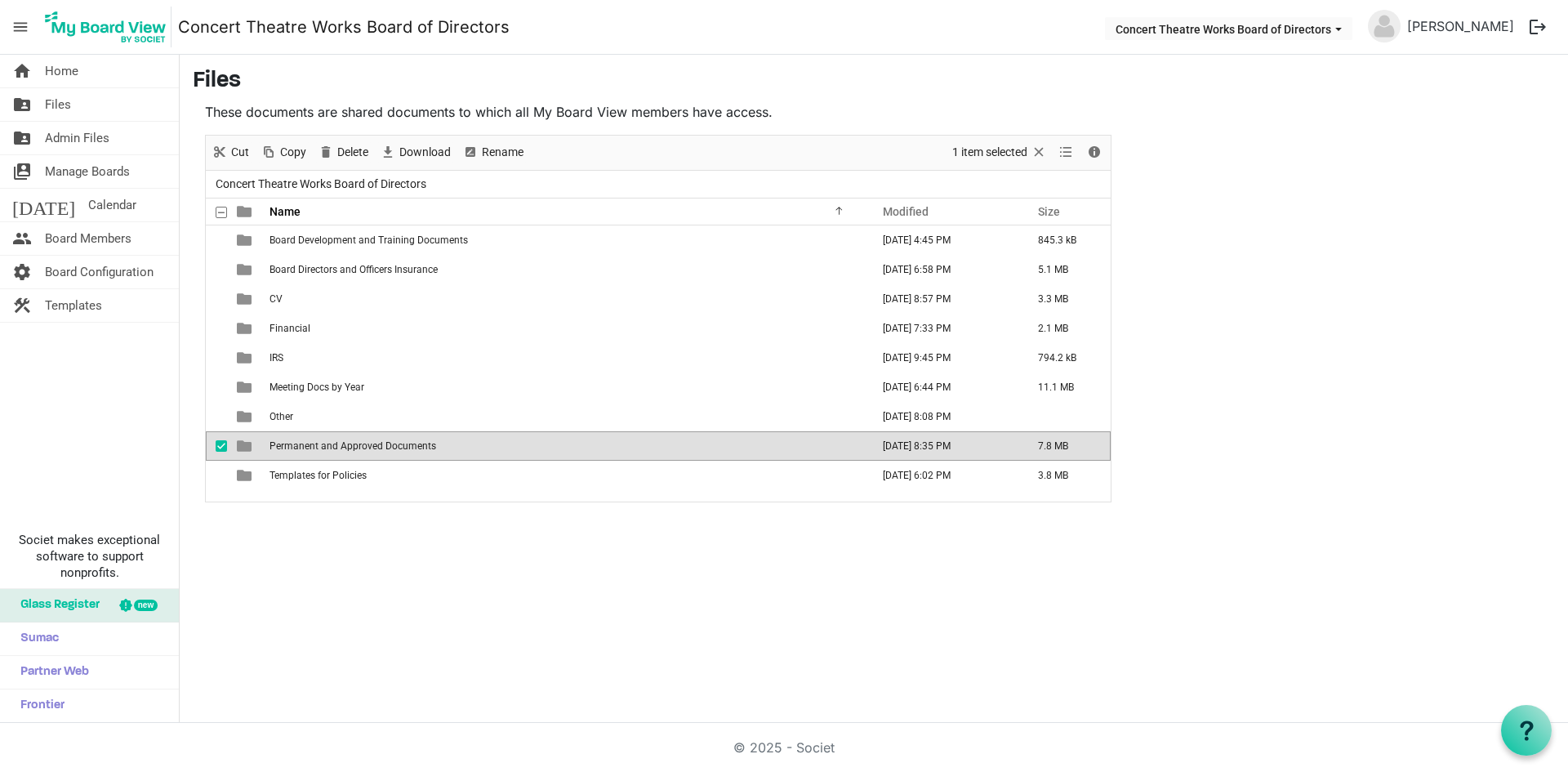
click at [346, 453] on td "Permanent and Approved Documents" at bounding box center [565, 446] width 601 height 30
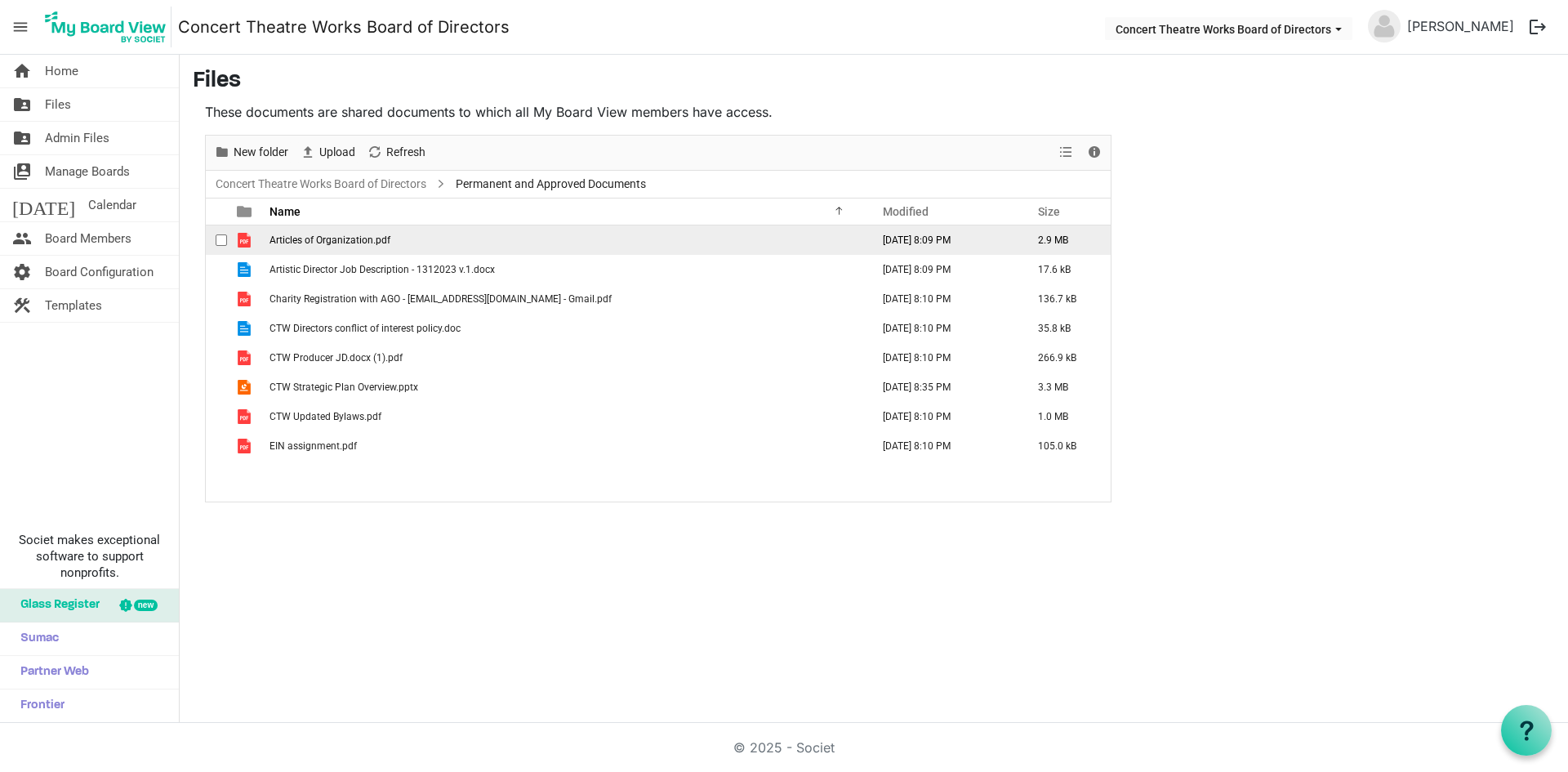
click at [336, 238] on span "Articles of Organization.pdf" at bounding box center [329, 239] width 121 height 11
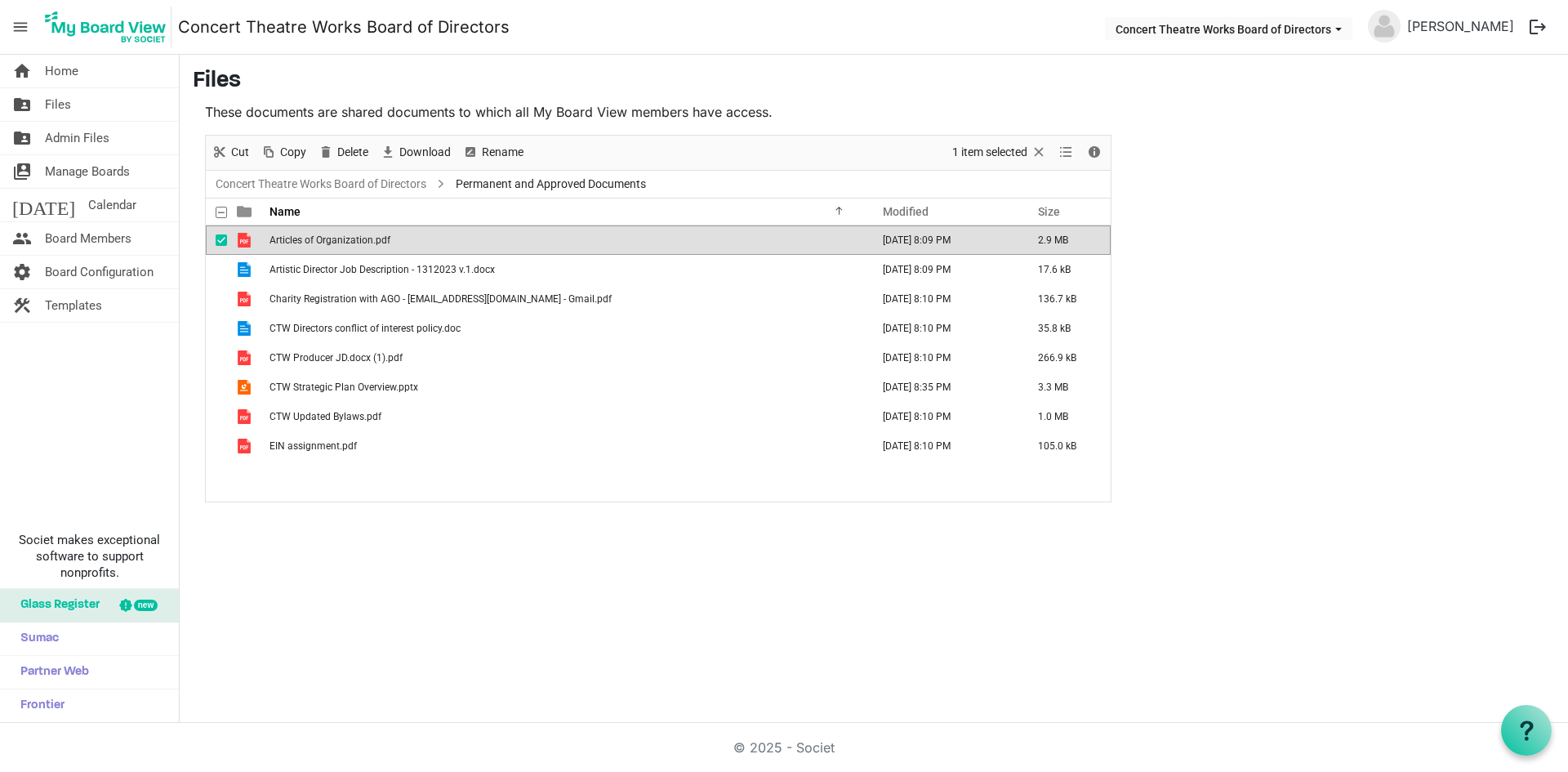
click at [336, 238] on span "Articles of Organization.pdf" at bounding box center [329, 239] width 121 height 11
click at [57, 110] on span "Files" at bounding box center [58, 104] width 26 height 32
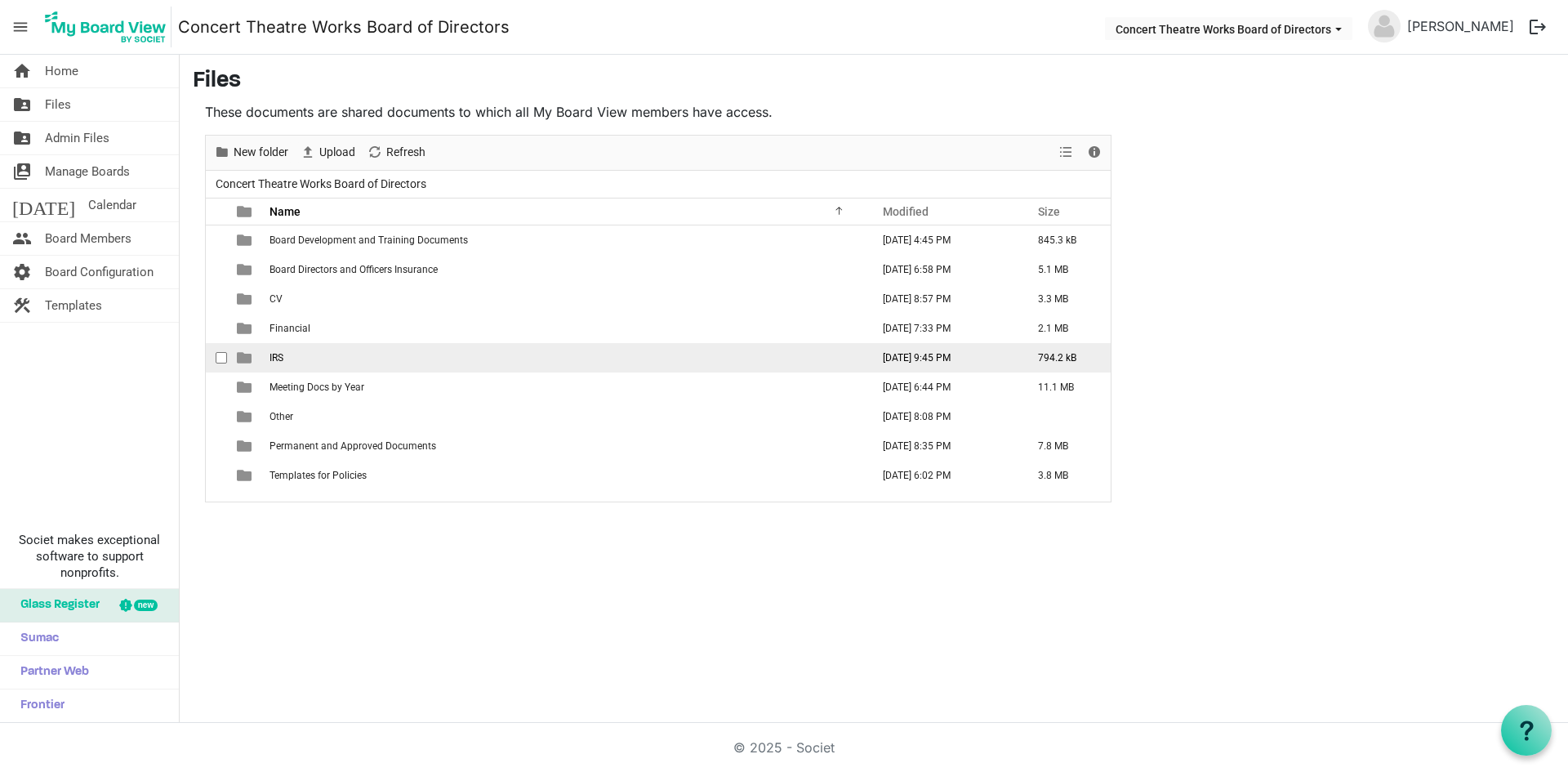
click at [270, 363] on span "IRS" at bounding box center [276, 358] width 14 height 11
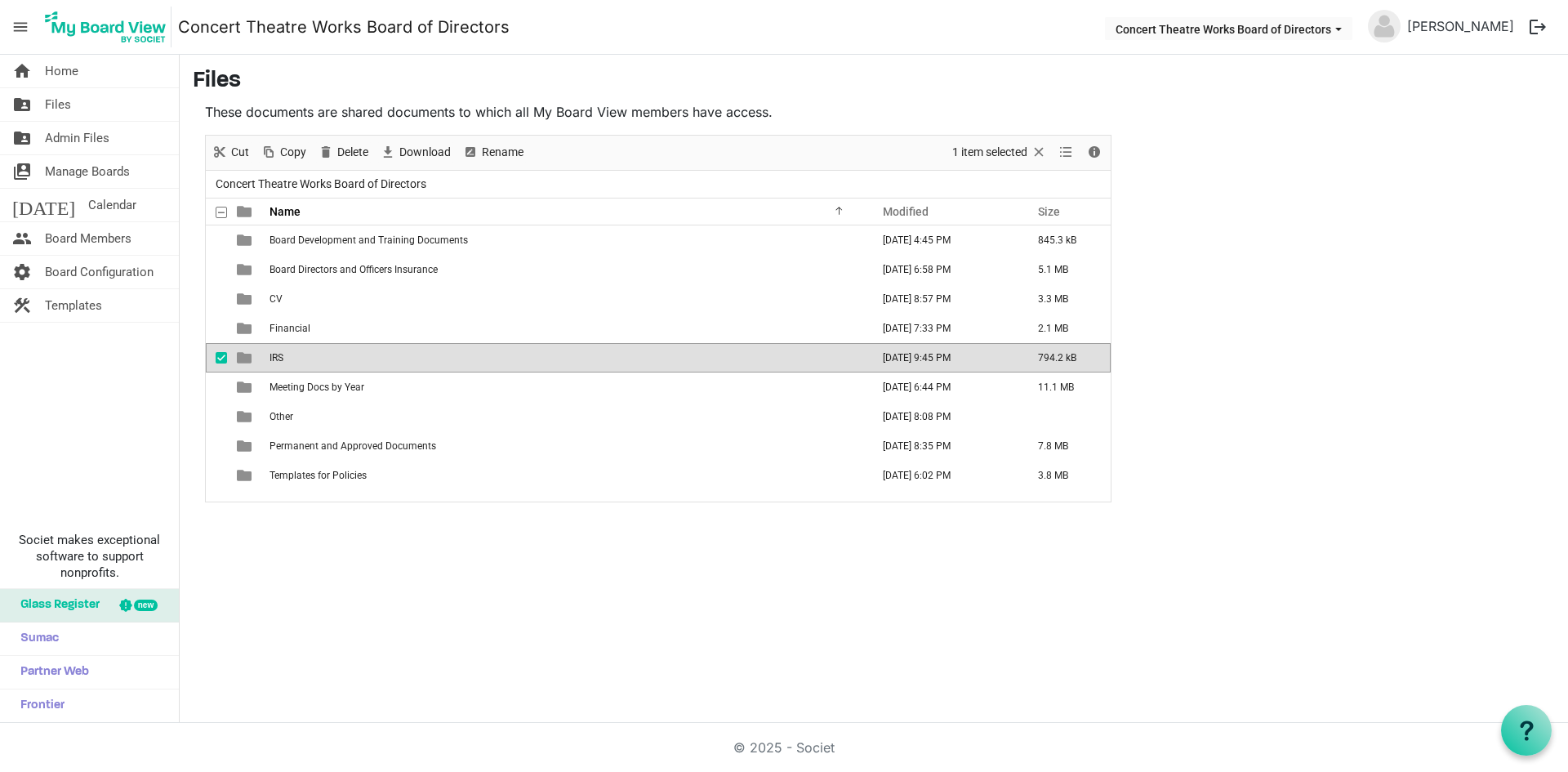
click at [270, 363] on span "IRS" at bounding box center [276, 358] width 14 height 11
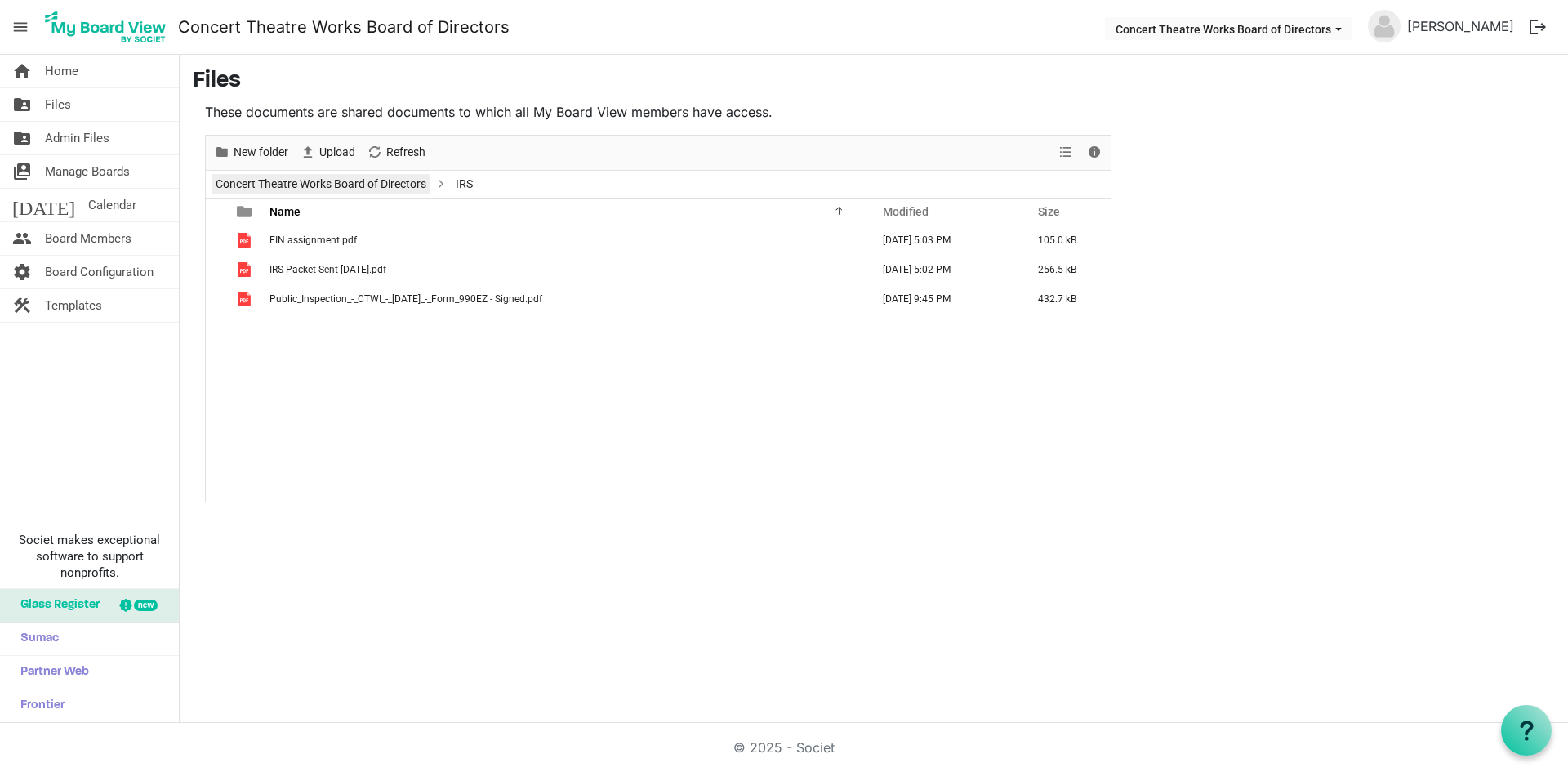
click at [325, 189] on link "Concert Theatre Works Board of Directors" at bounding box center [321, 184] width 217 height 20
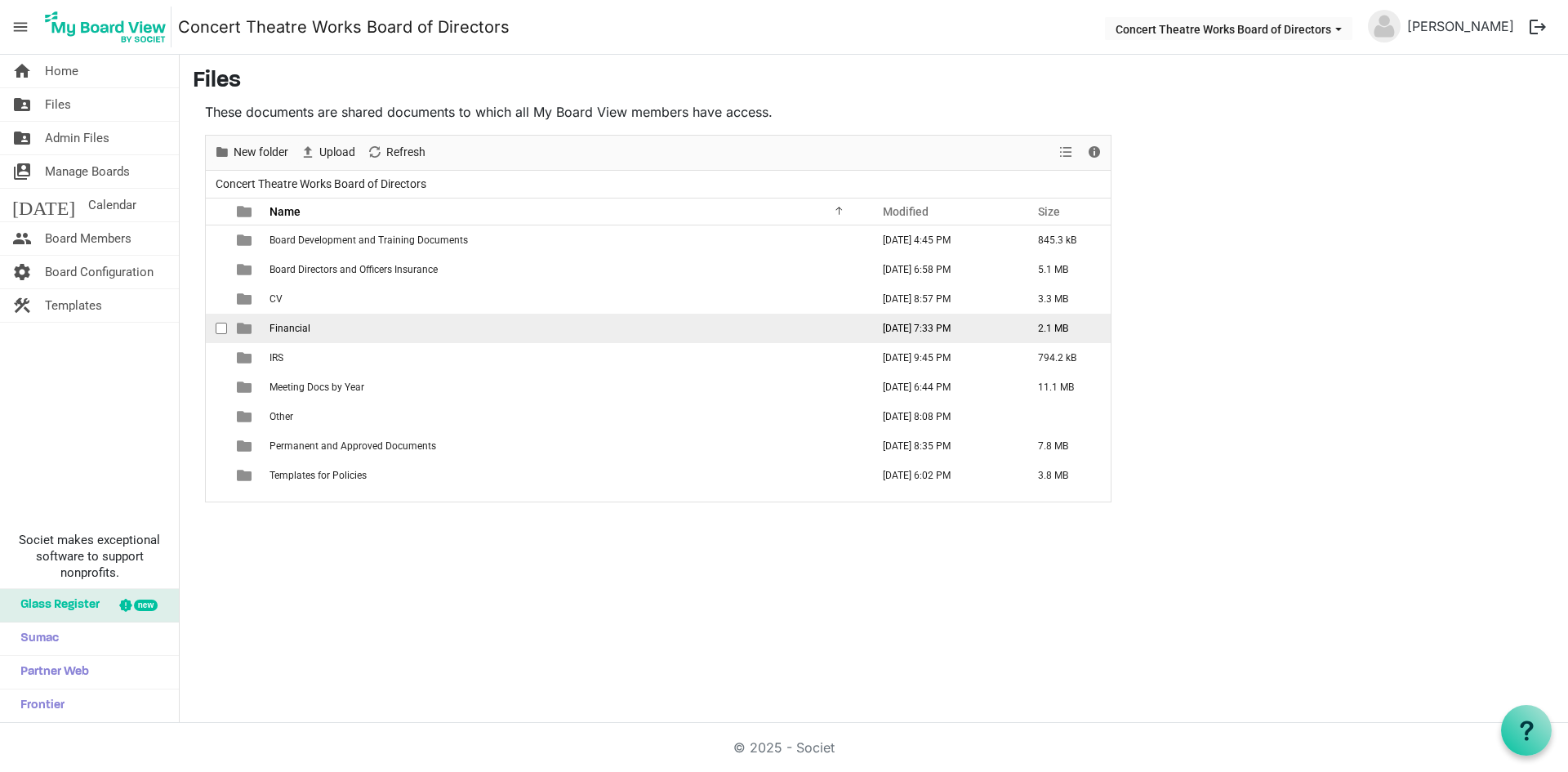
click at [278, 329] on span "Financial" at bounding box center [289, 328] width 41 height 11
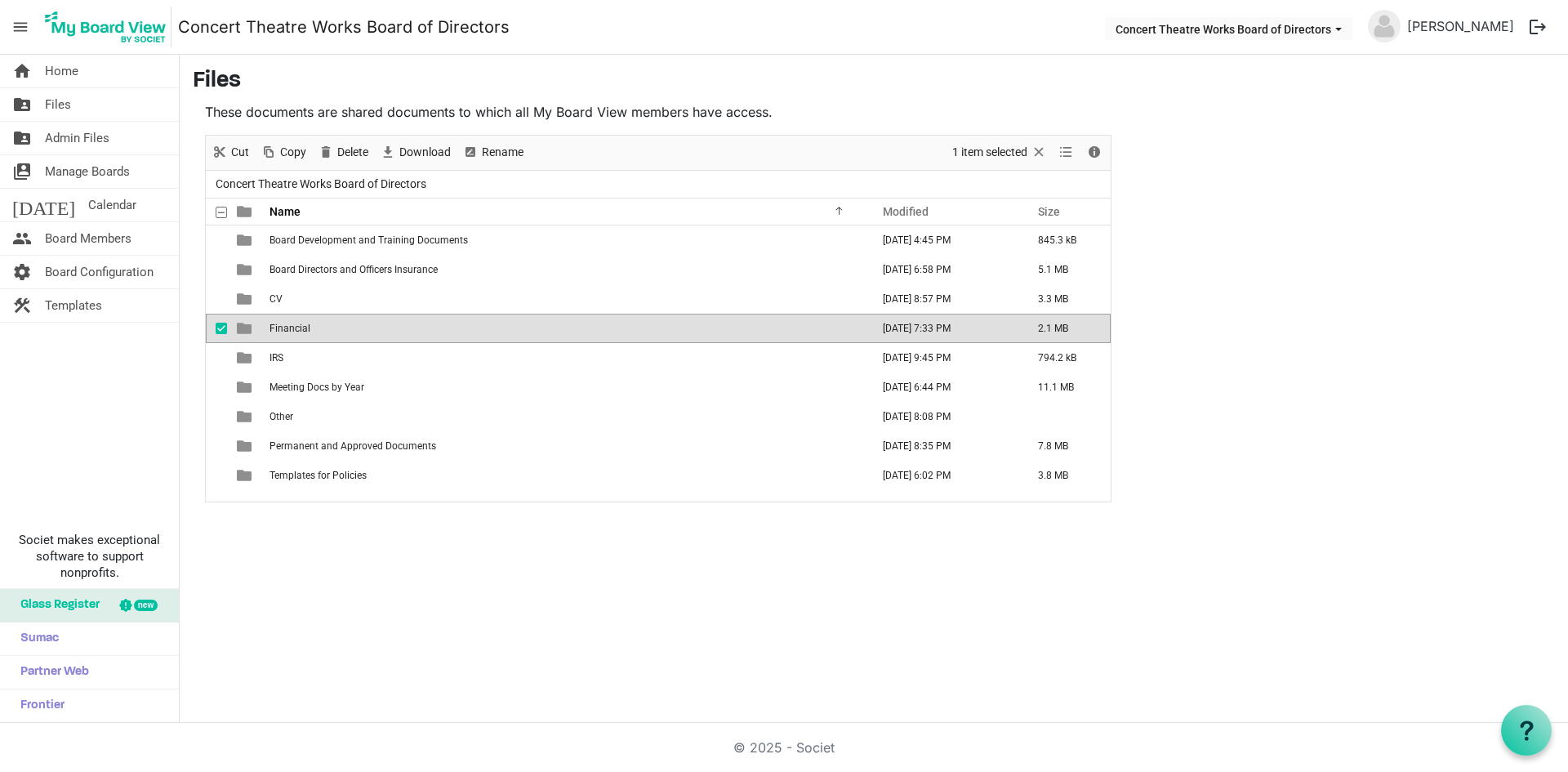
click at [278, 329] on span "Financial" at bounding box center [289, 328] width 41 height 11
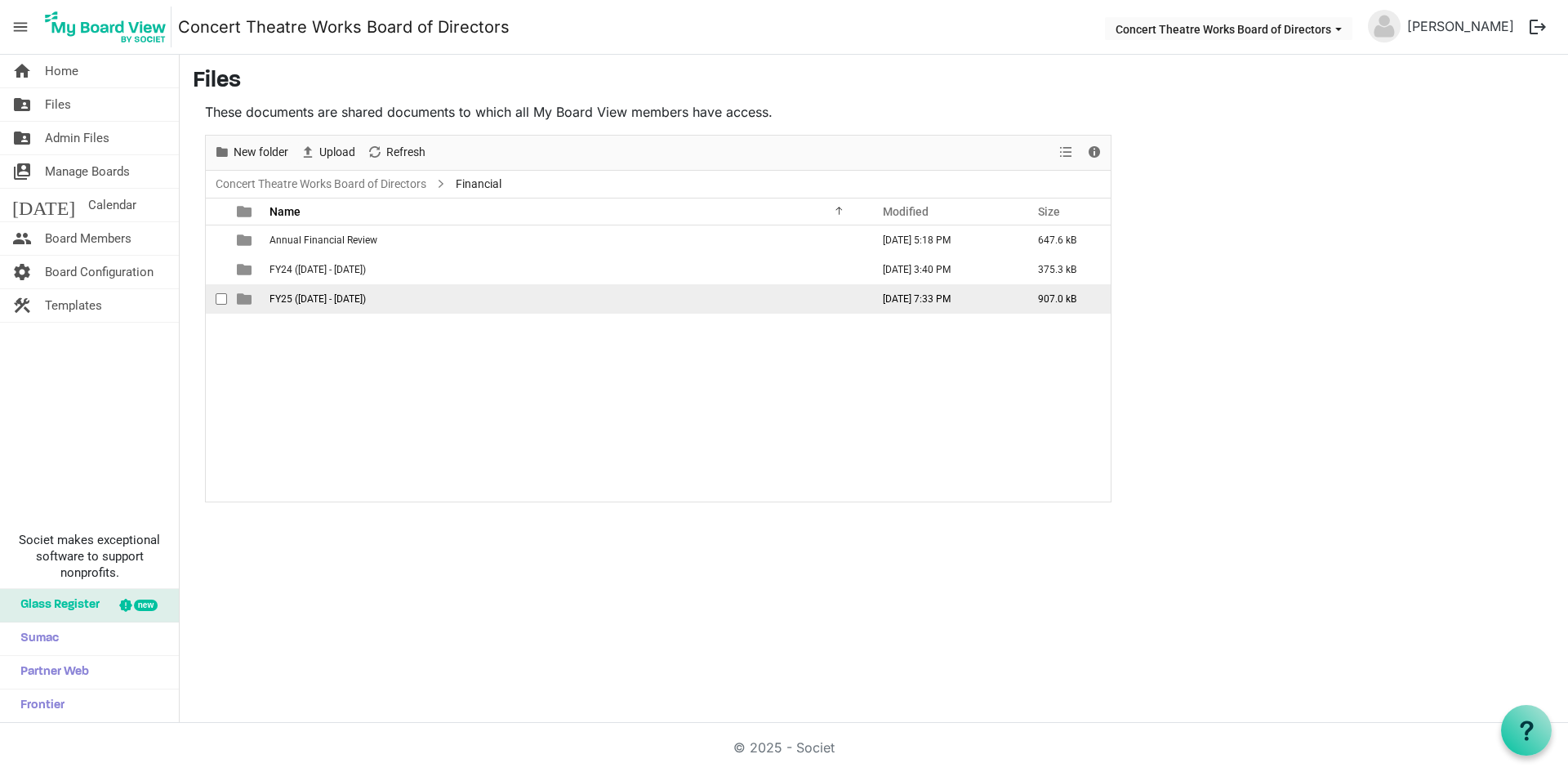
click at [310, 300] on span "FY25 ([DATE] - [DATE])" at bounding box center [317, 298] width 96 height 11
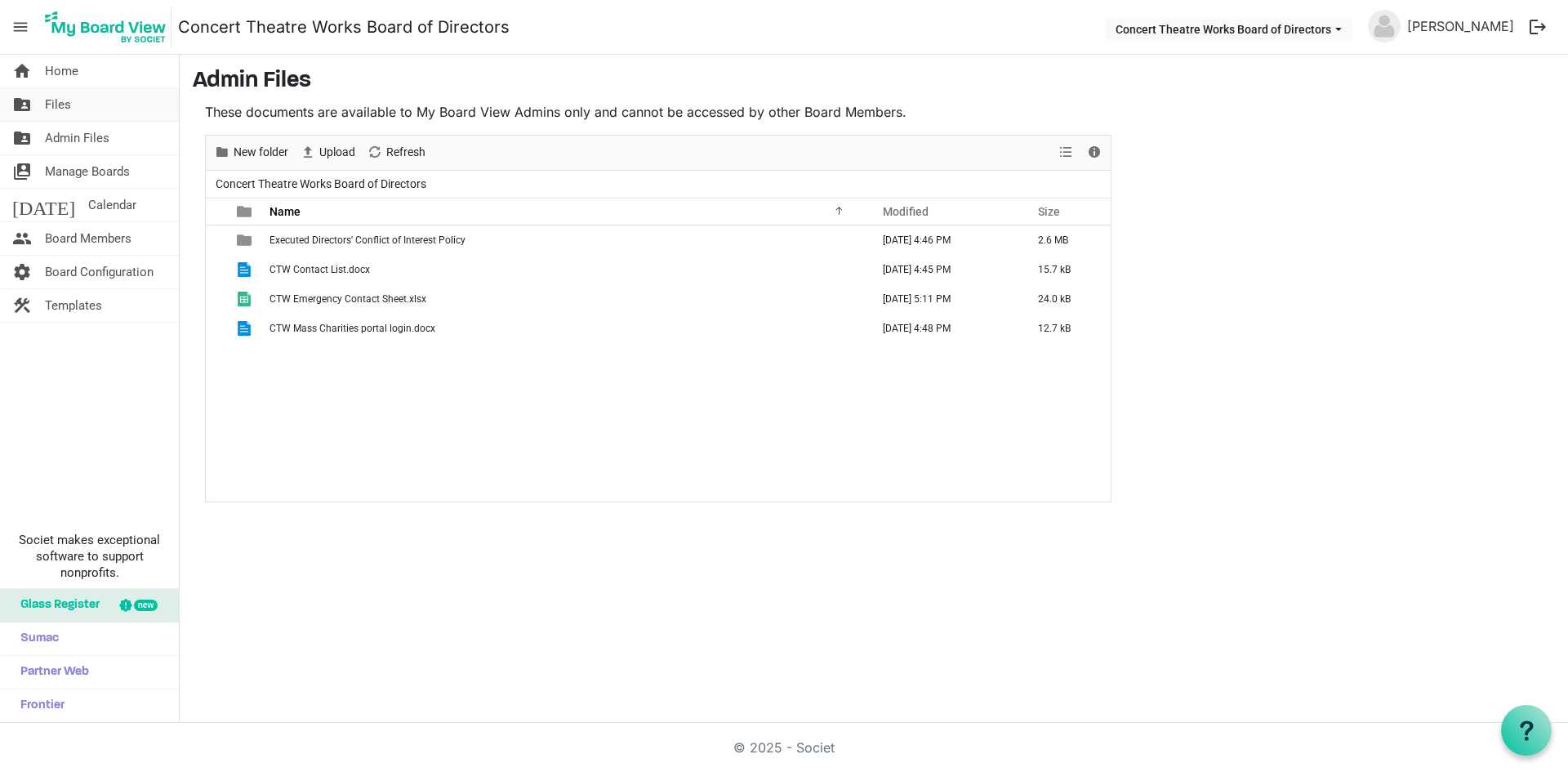
click at [55, 104] on span "Files" at bounding box center [58, 104] width 26 height 32
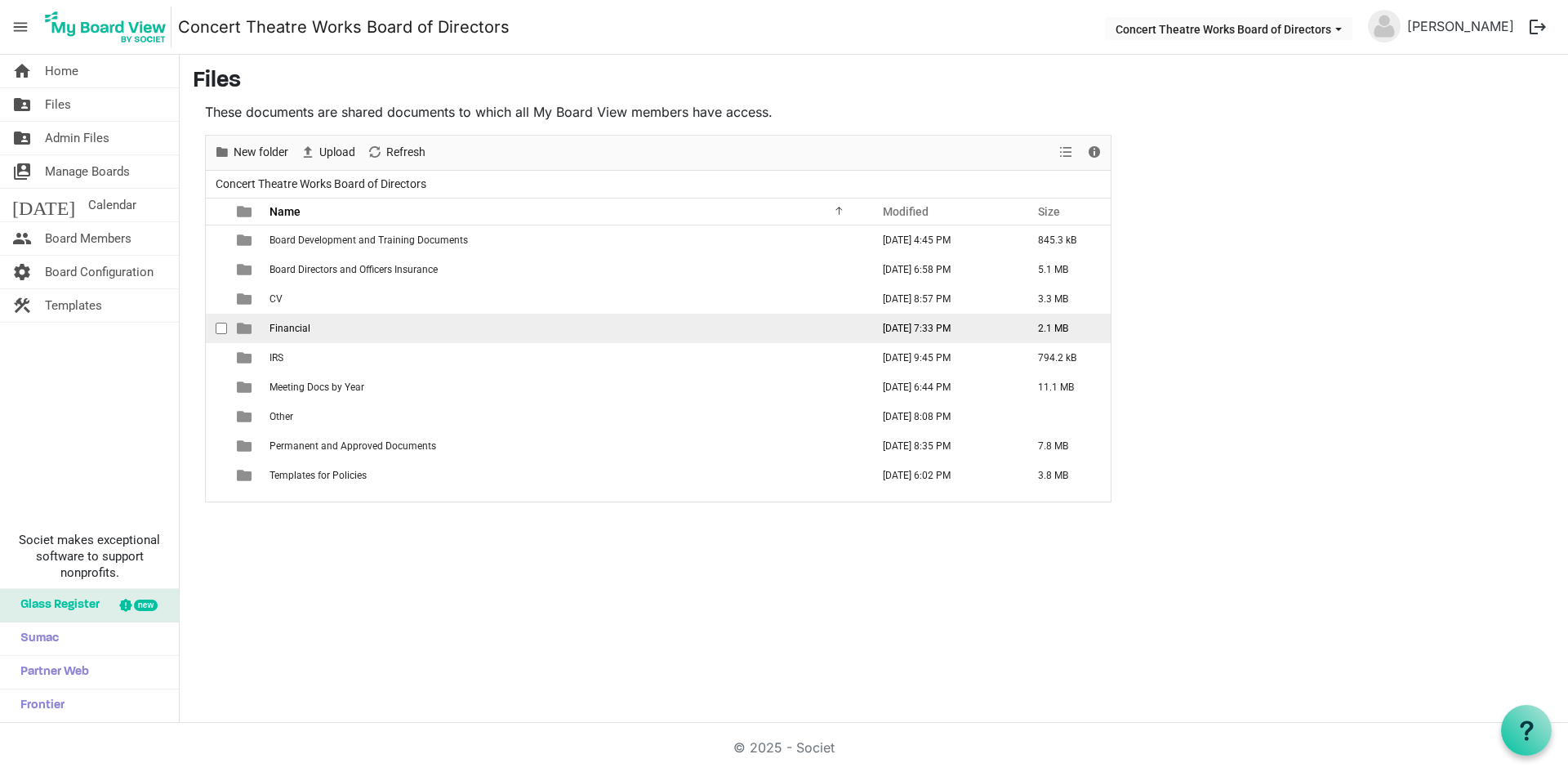
click at [308, 323] on span "Financial" at bounding box center [289, 328] width 41 height 11
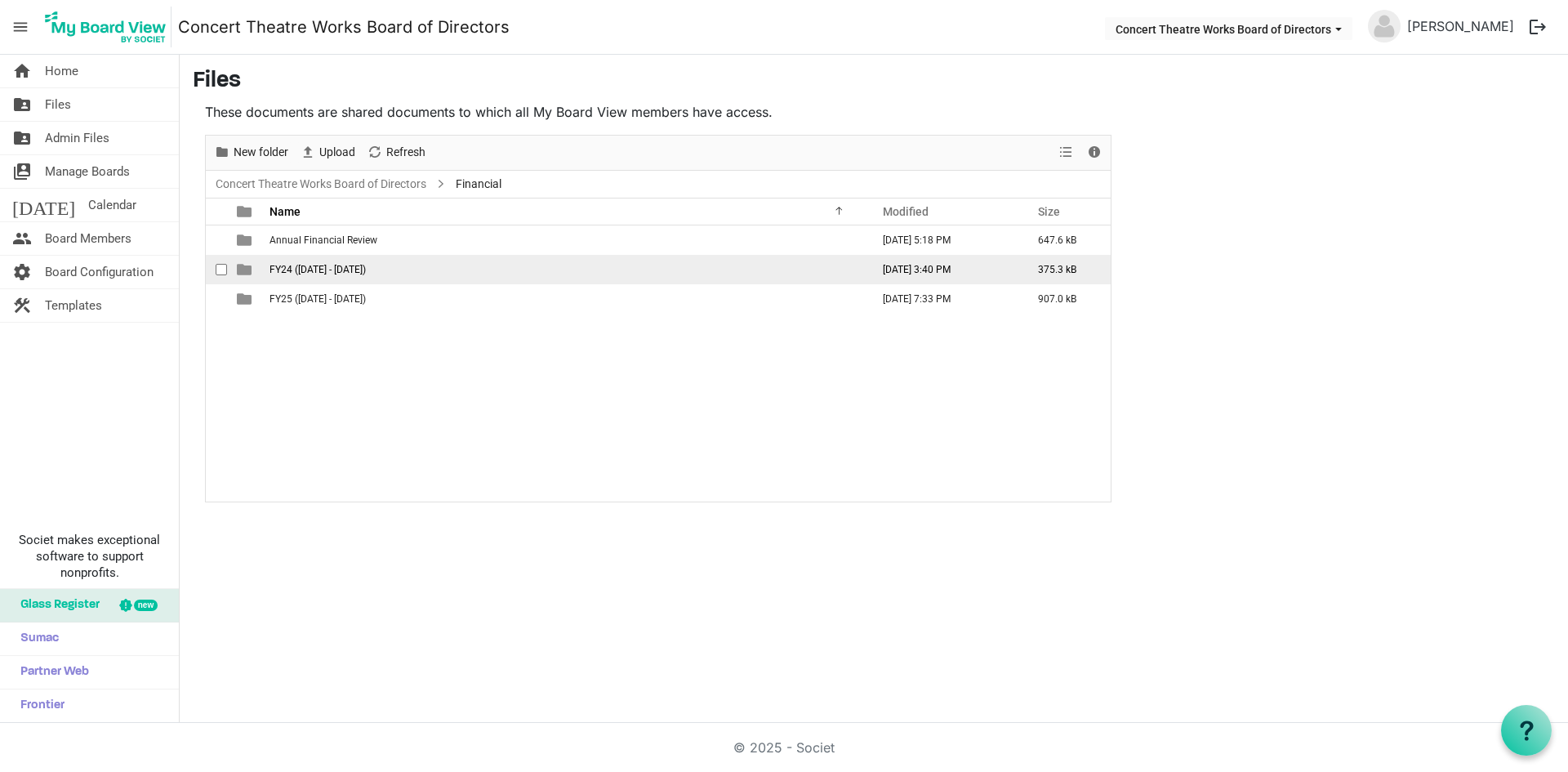
click at [334, 268] on span "FY24 ([DATE] - [DATE])" at bounding box center [317, 269] width 96 height 11
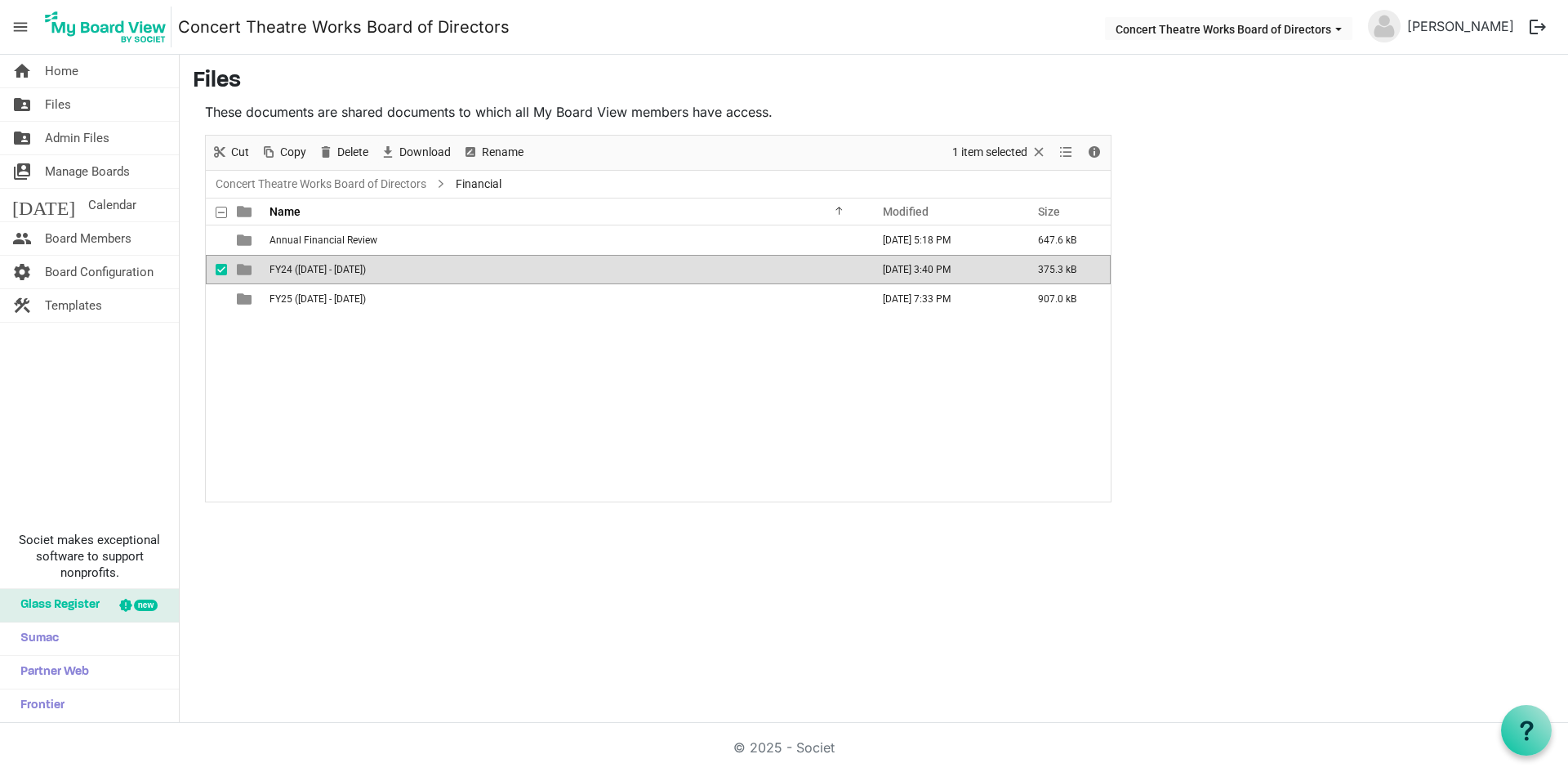
click at [334, 268] on span "FY24 ([DATE] - [DATE])" at bounding box center [317, 269] width 96 height 11
